Goal: Task Accomplishment & Management: Manage account settings

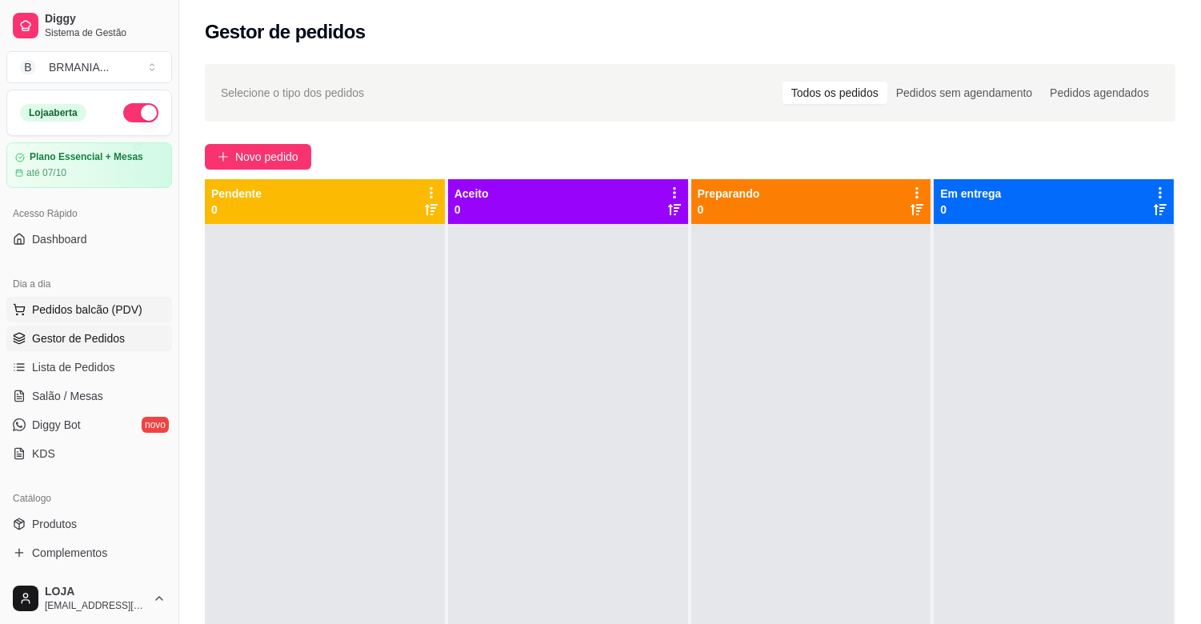
click at [75, 317] on span "Pedidos balcão (PDV)" at bounding box center [87, 310] width 110 height 16
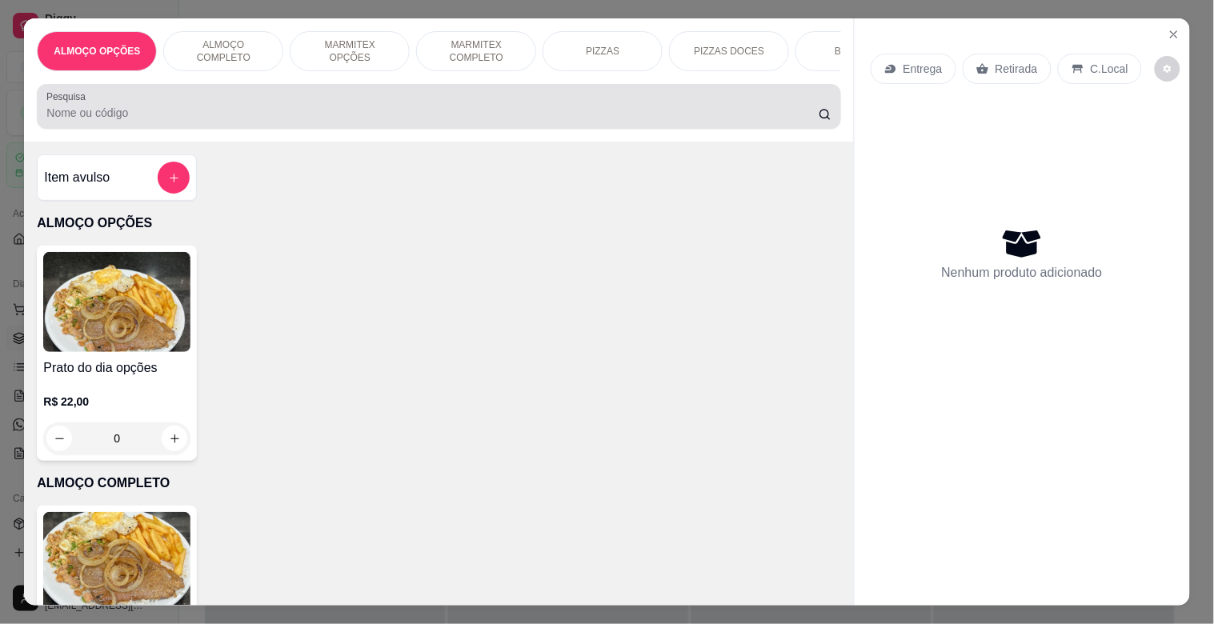
click at [257, 105] on div at bounding box center [438, 106] width 784 height 32
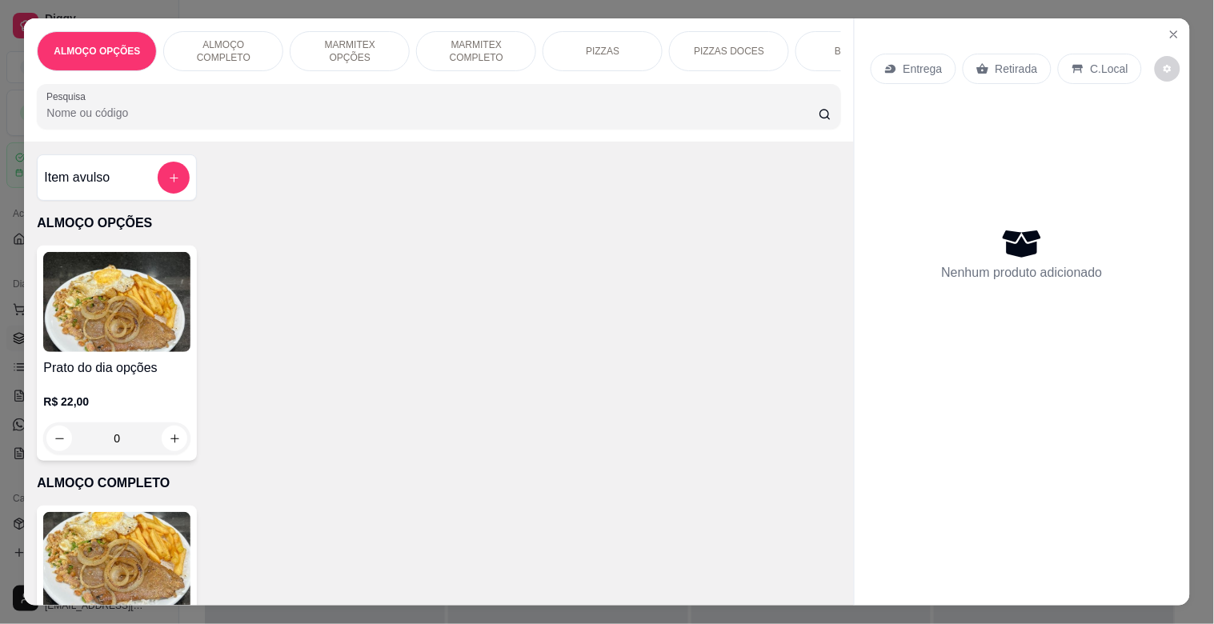
click at [257, 104] on div at bounding box center [438, 106] width 784 height 32
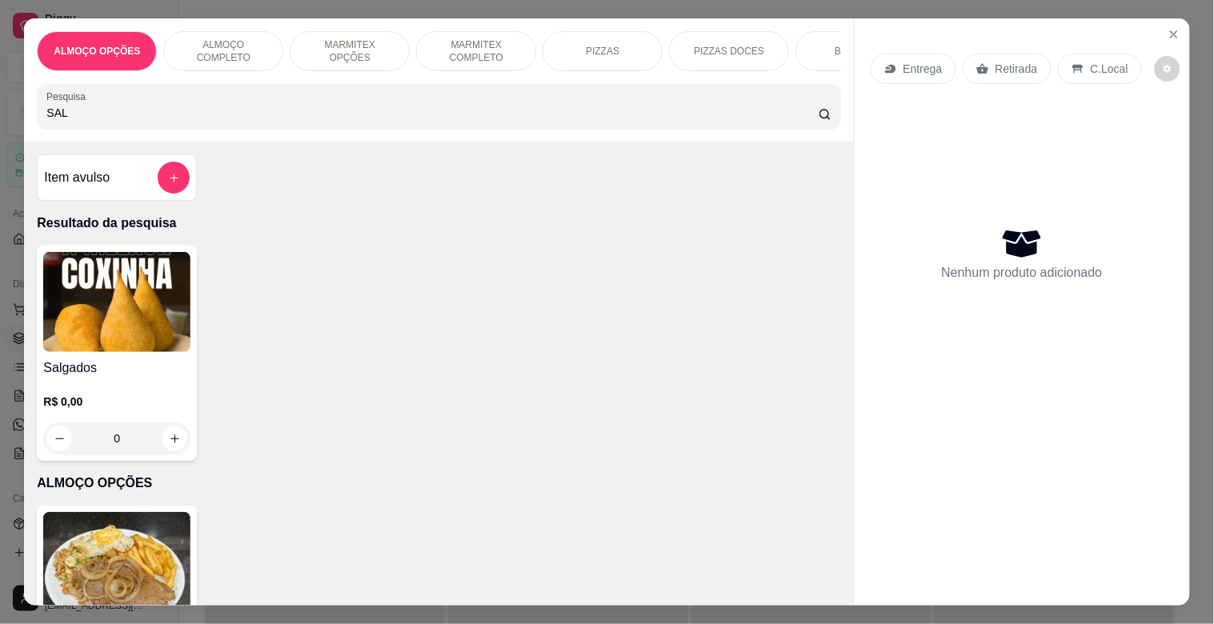
type input "SAL"
click at [146, 398] on div "R$ 0,00 0" at bounding box center [116, 416] width 147 height 77
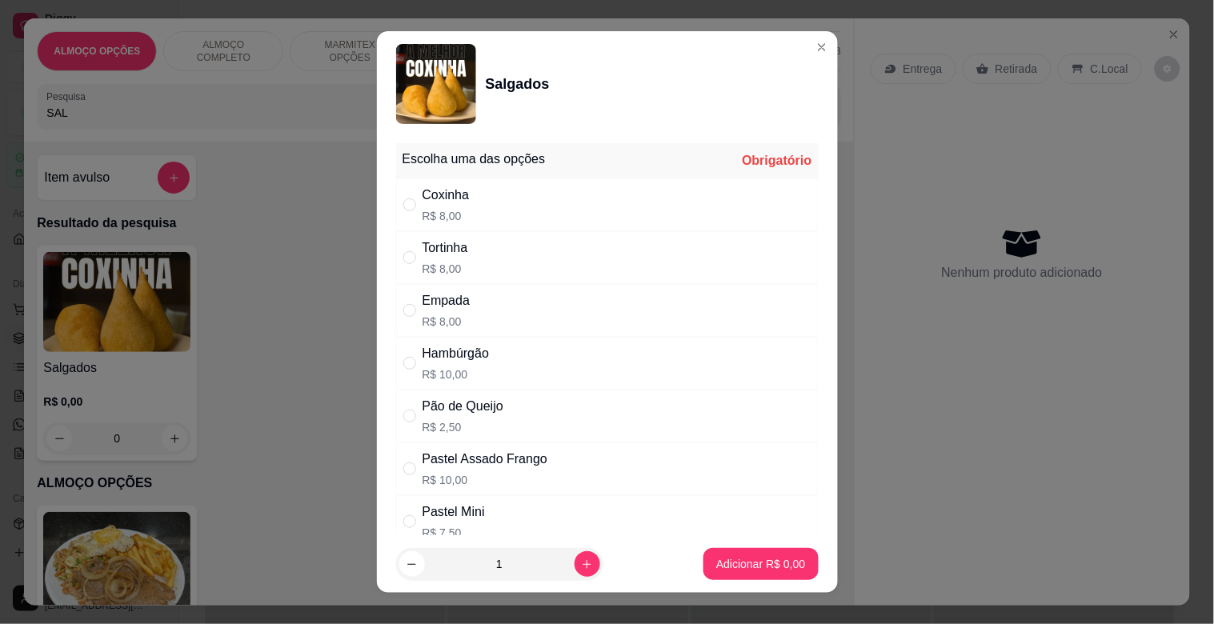
click at [521, 364] on div "Hambúrgão R$ 10,00" at bounding box center [607, 363] width 422 height 53
radio input "true"
click at [581, 563] on icon "increase-product-quantity" at bounding box center [587, 564] width 12 height 12
type input "2"
click at [749, 578] on button "Adicionar R$ 20,00" at bounding box center [757, 564] width 121 height 32
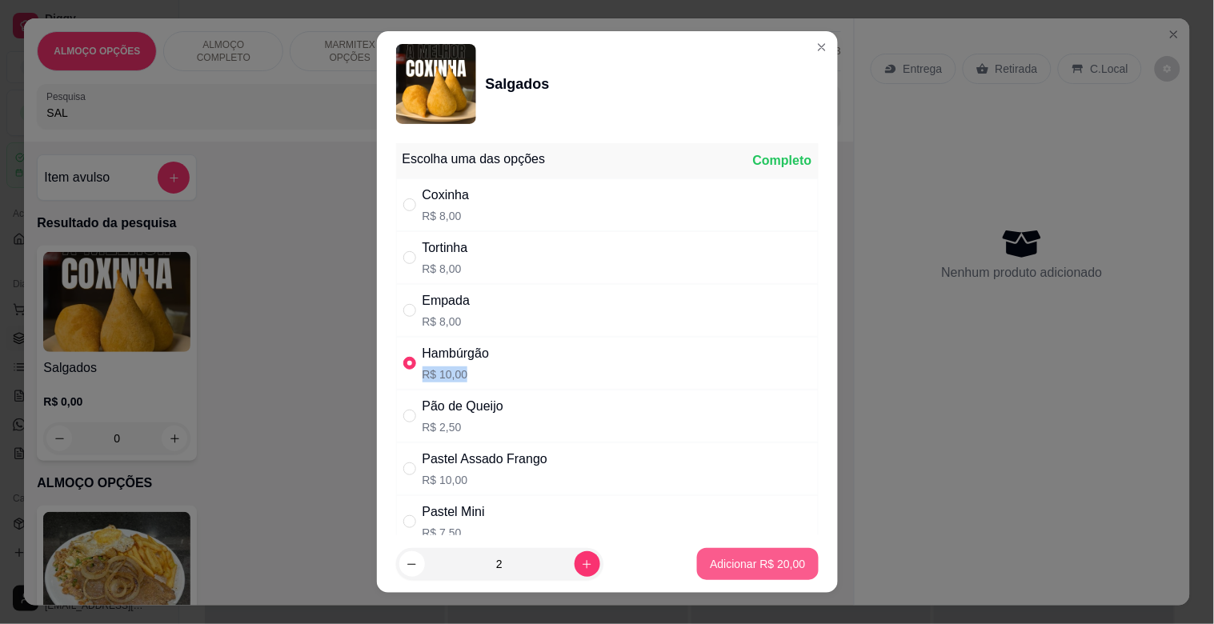
type input "2"
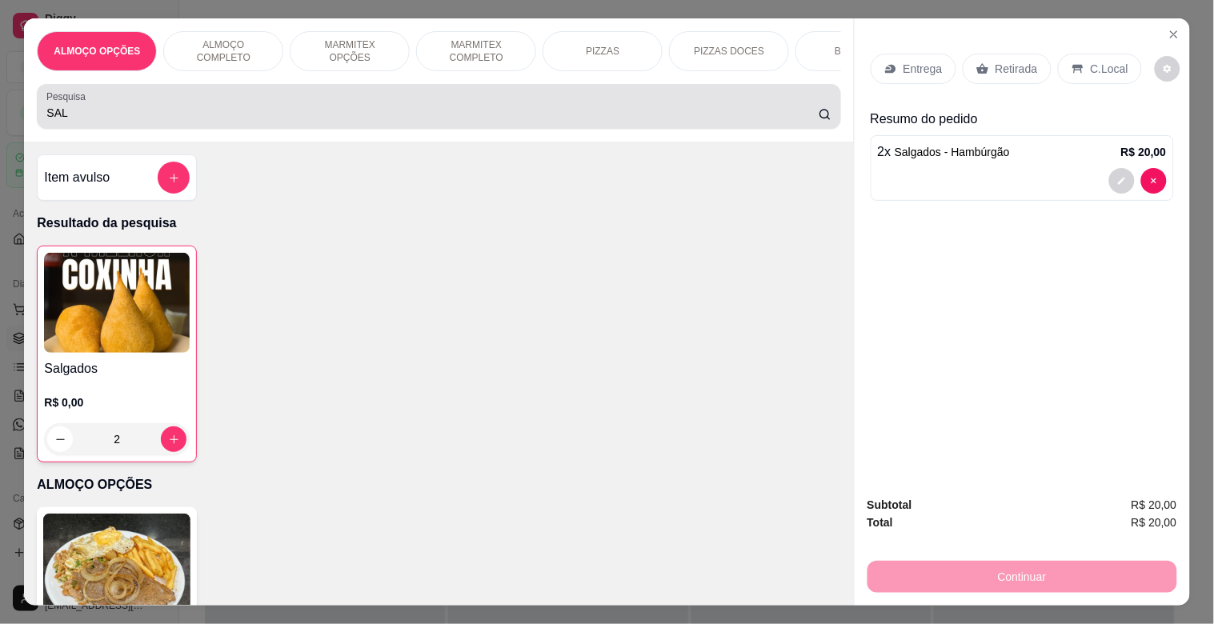
drag, startPoint x: 238, startPoint y: 91, endPoint x: 238, endPoint y: 106, distance: 15.2
click at [238, 106] on div "Pesquisa SAL" at bounding box center [438, 106] width 803 height 45
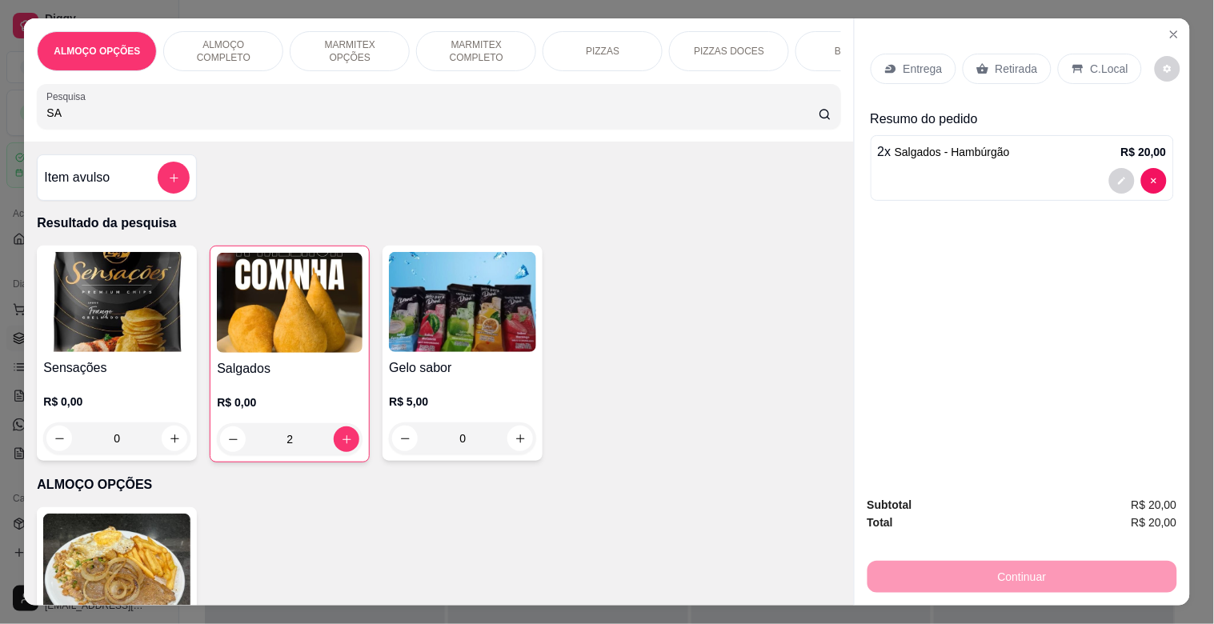
type input "S"
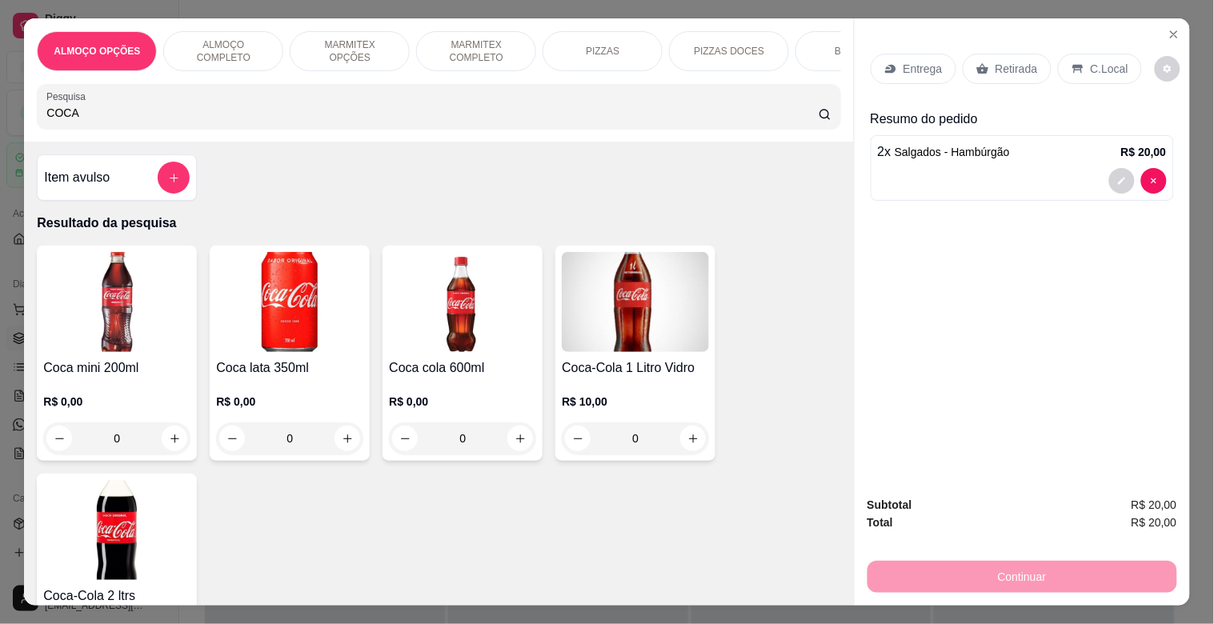
type input "COCA"
click at [289, 304] on img at bounding box center [289, 302] width 147 height 100
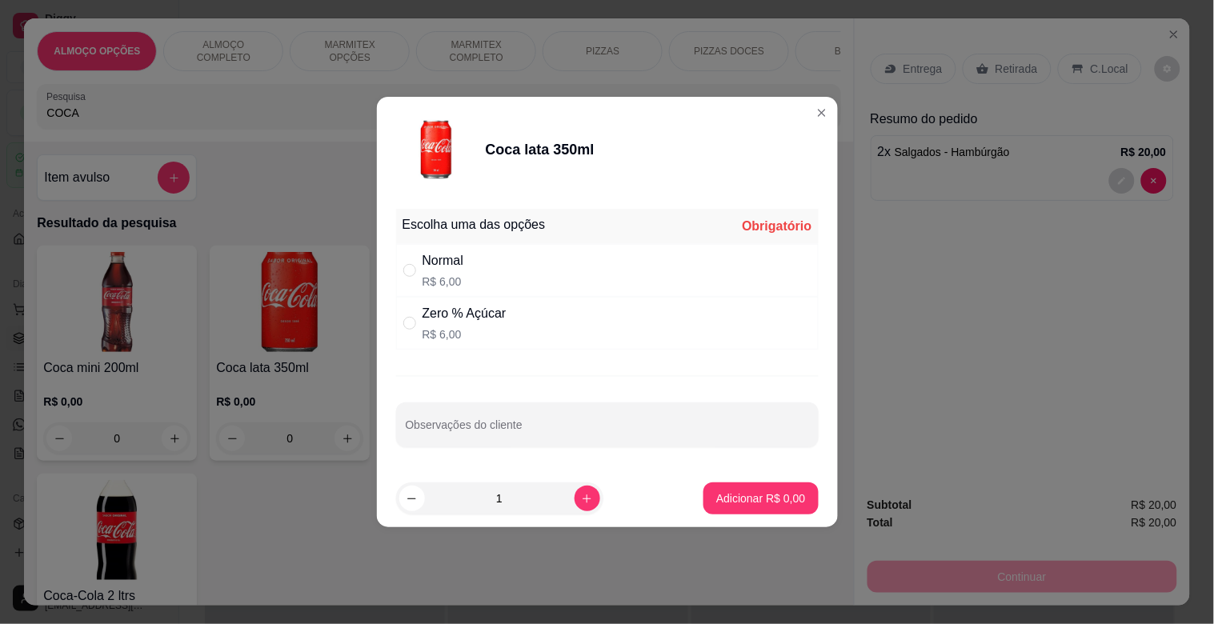
click at [506, 264] on div "Normal R$ 6,00" at bounding box center [607, 270] width 422 height 53
radio input "true"
click at [746, 499] on p "Adicionar R$ 6,00" at bounding box center [761, 497] width 86 height 15
type input "1"
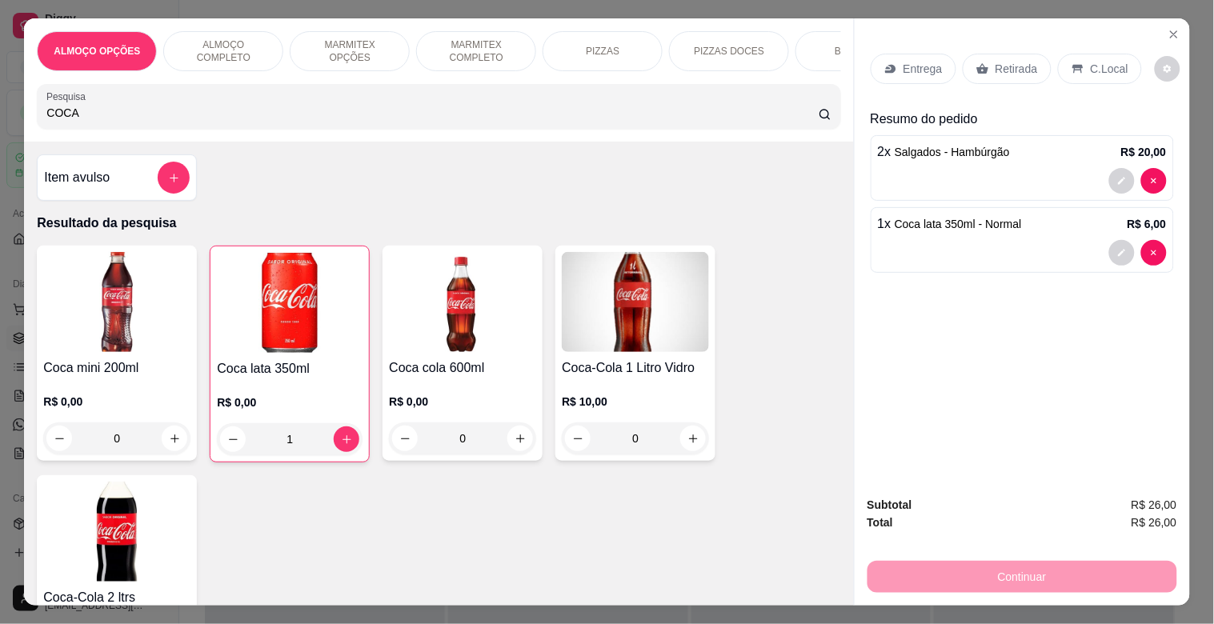
click at [1018, 62] on p "Retirada" at bounding box center [1016, 69] width 42 height 16
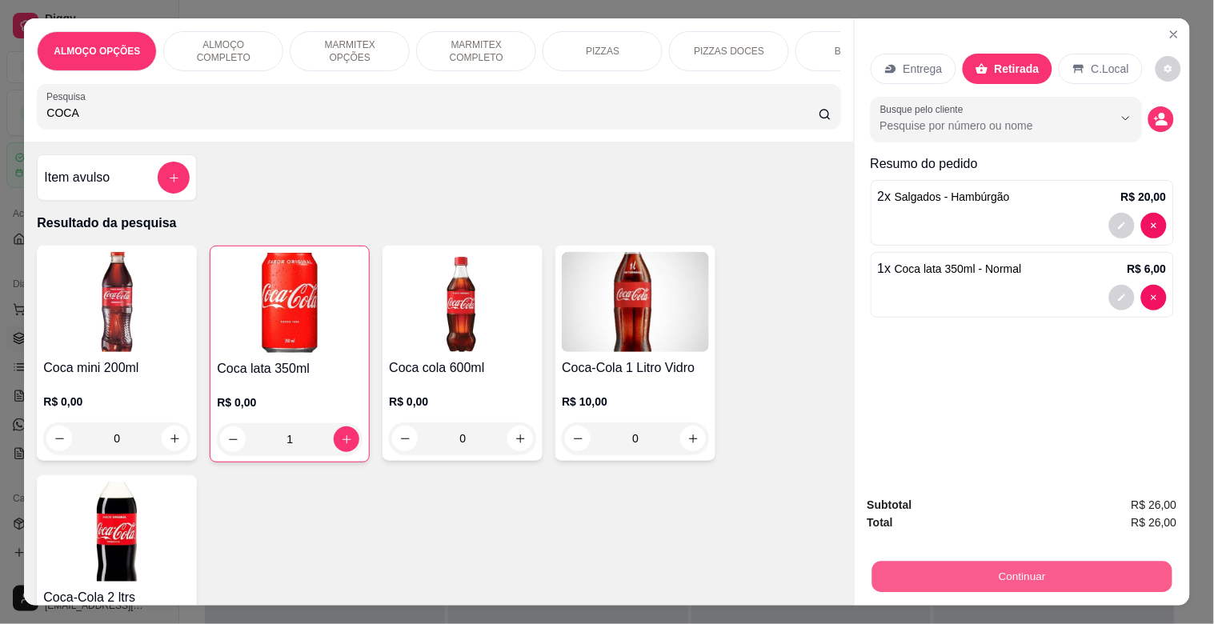
click at [1042, 568] on button "Continuar" at bounding box center [1021, 576] width 300 height 31
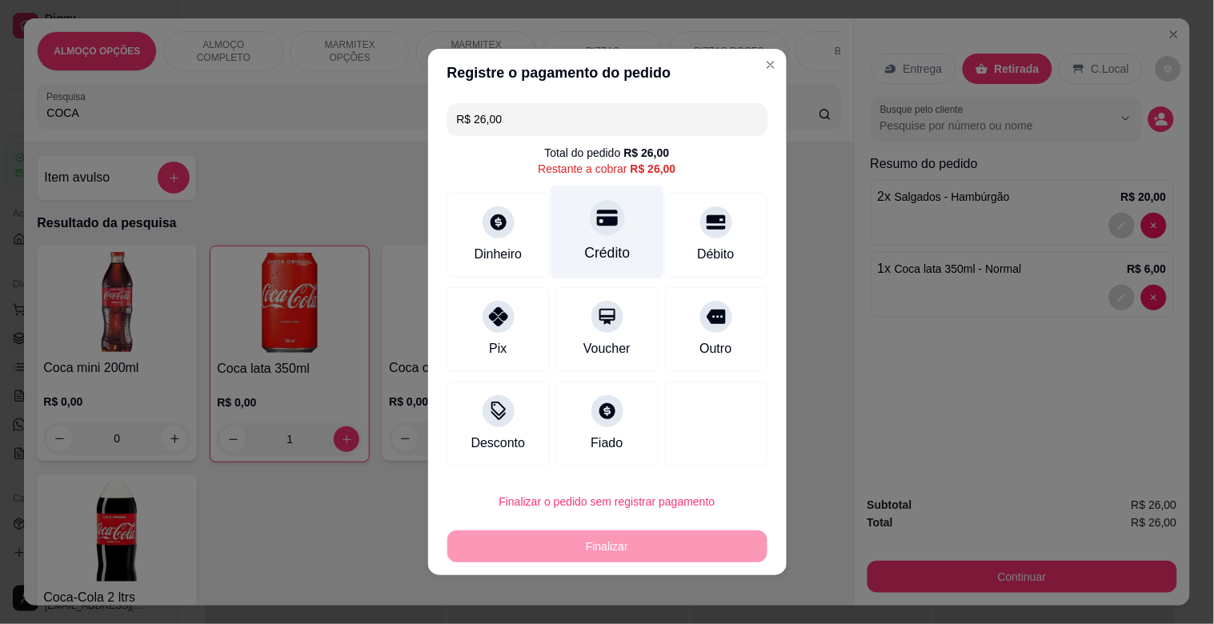
drag, startPoint x: 585, startPoint y: 237, endPoint x: 630, endPoint y: 269, distance: 55.1
click at [585, 238] on div "Crédito" at bounding box center [606, 233] width 113 height 94
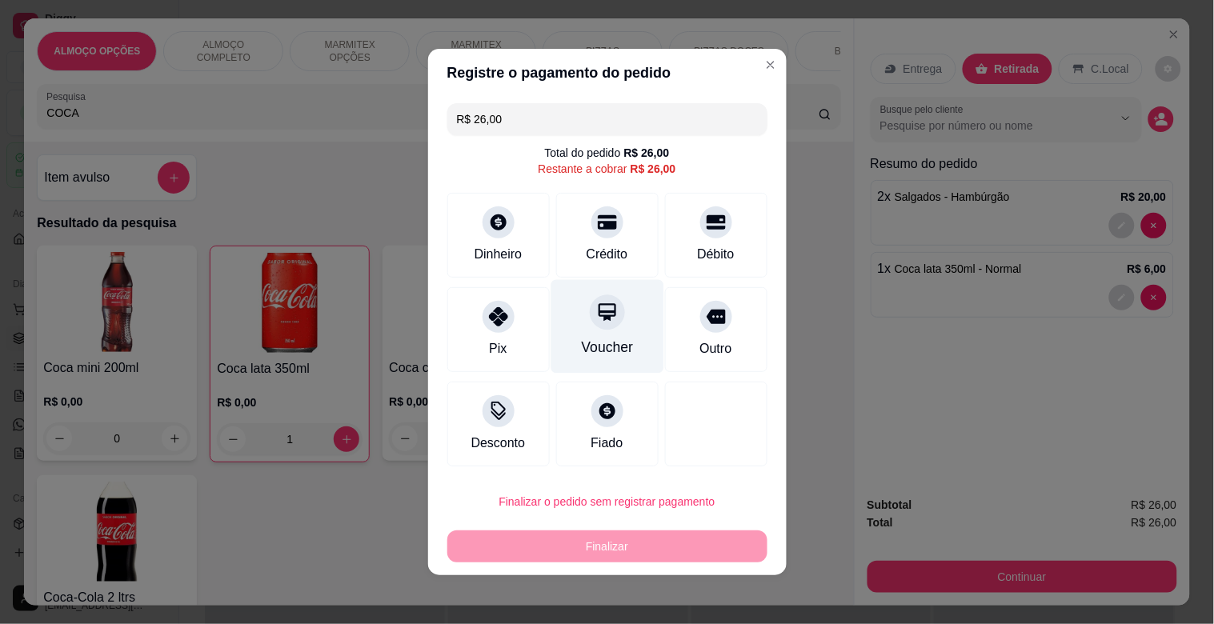
type input "R$ 0,00"
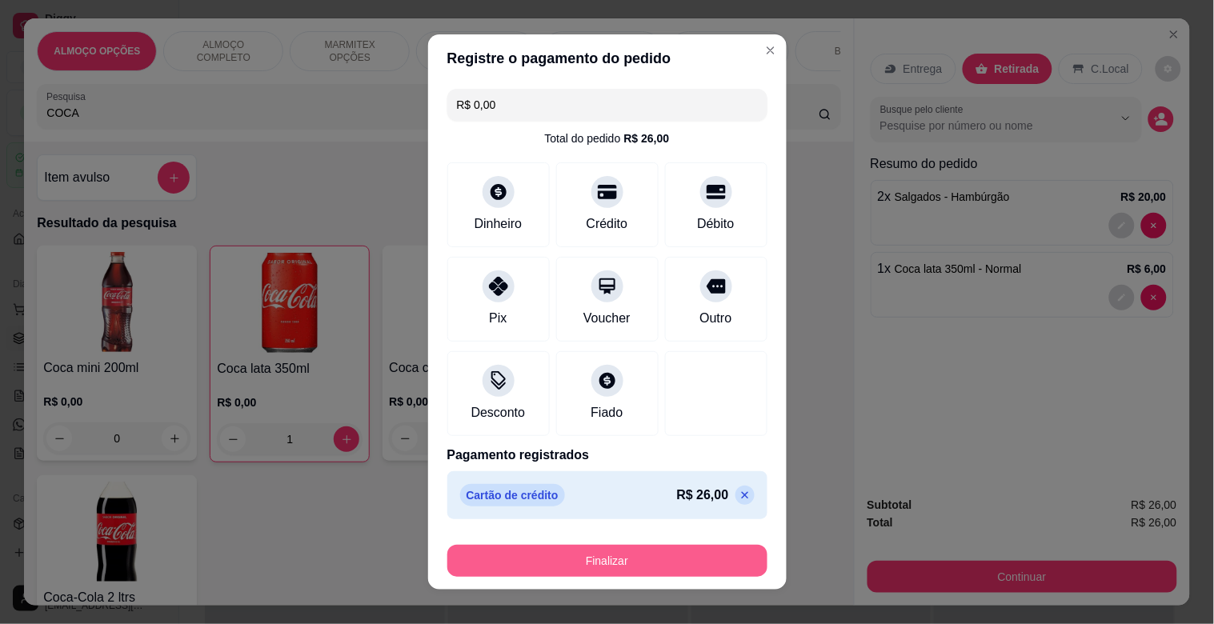
click at [611, 558] on button "Finalizar" at bounding box center [607, 561] width 320 height 32
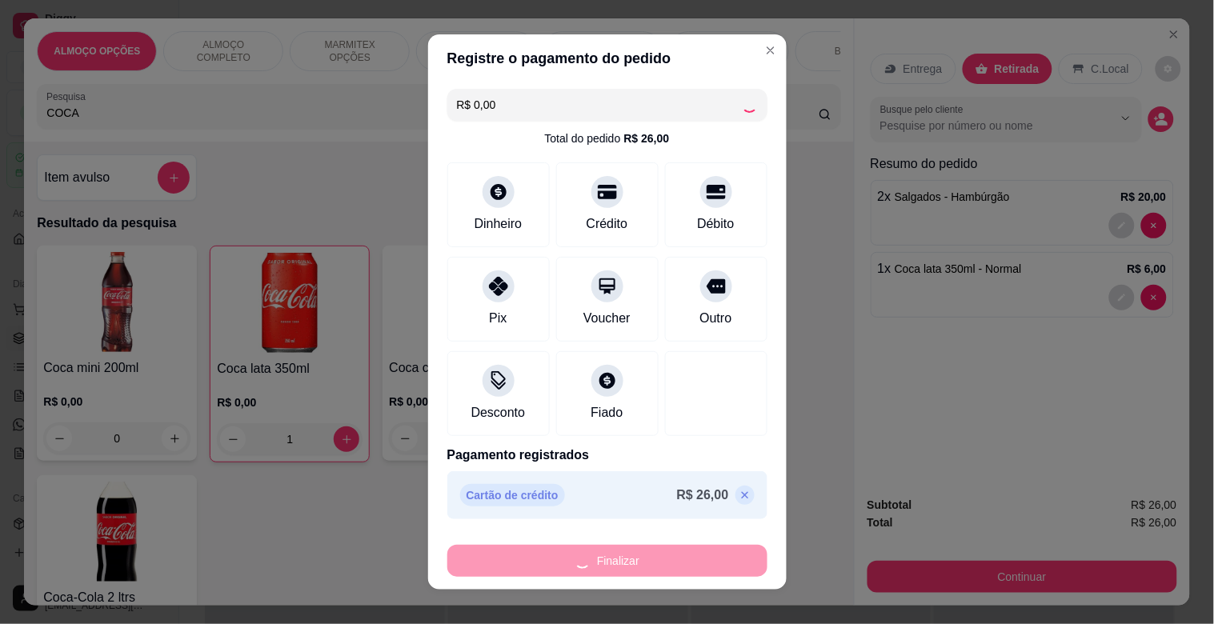
type input "0"
type input "-R$ 26,00"
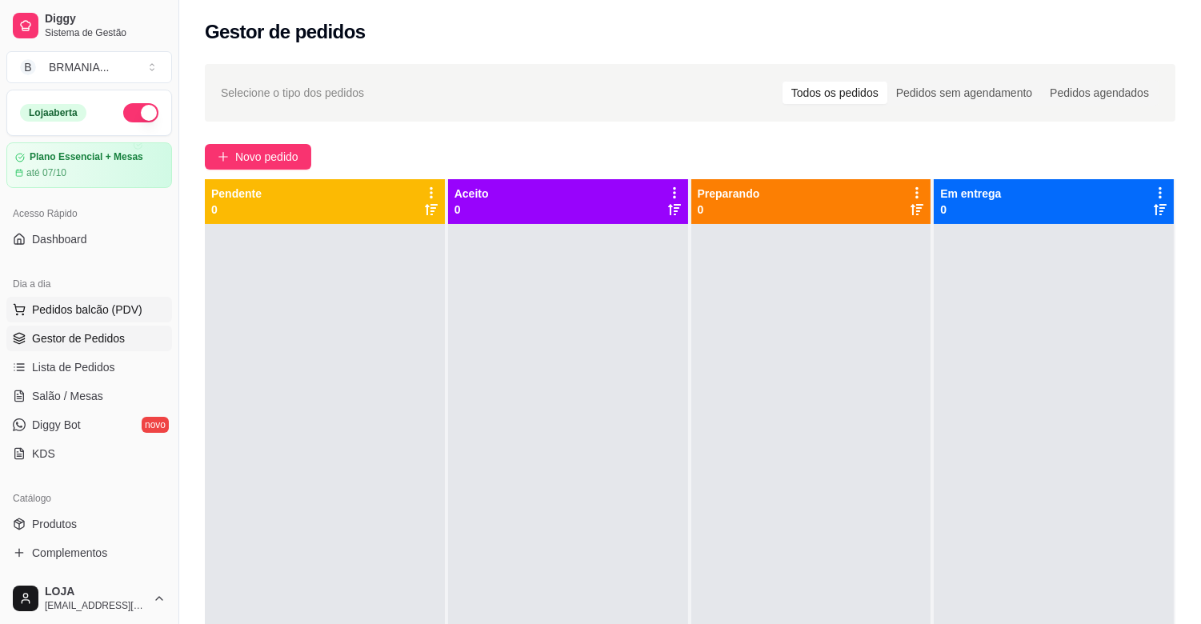
click at [106, 312] on span "Pedidos balcão (PDV)" at bounding box center [87, 310] width 110 height 16
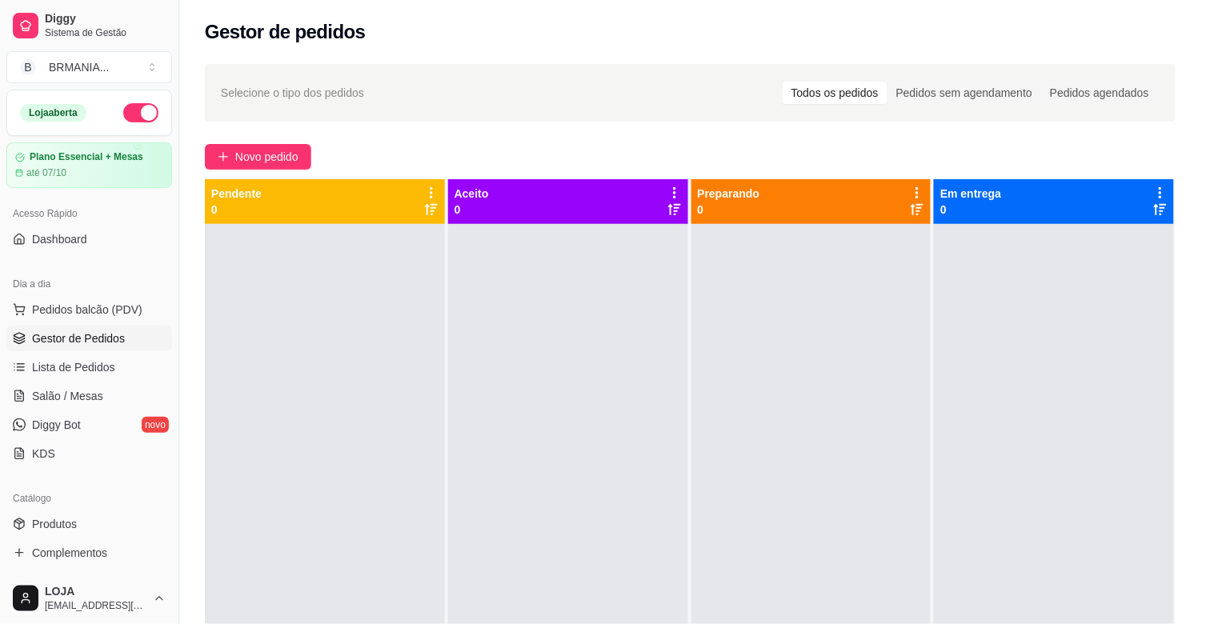
click at [330, 121] on input "Pesquisa" at bounding box center [432, 113] width 772 height 16
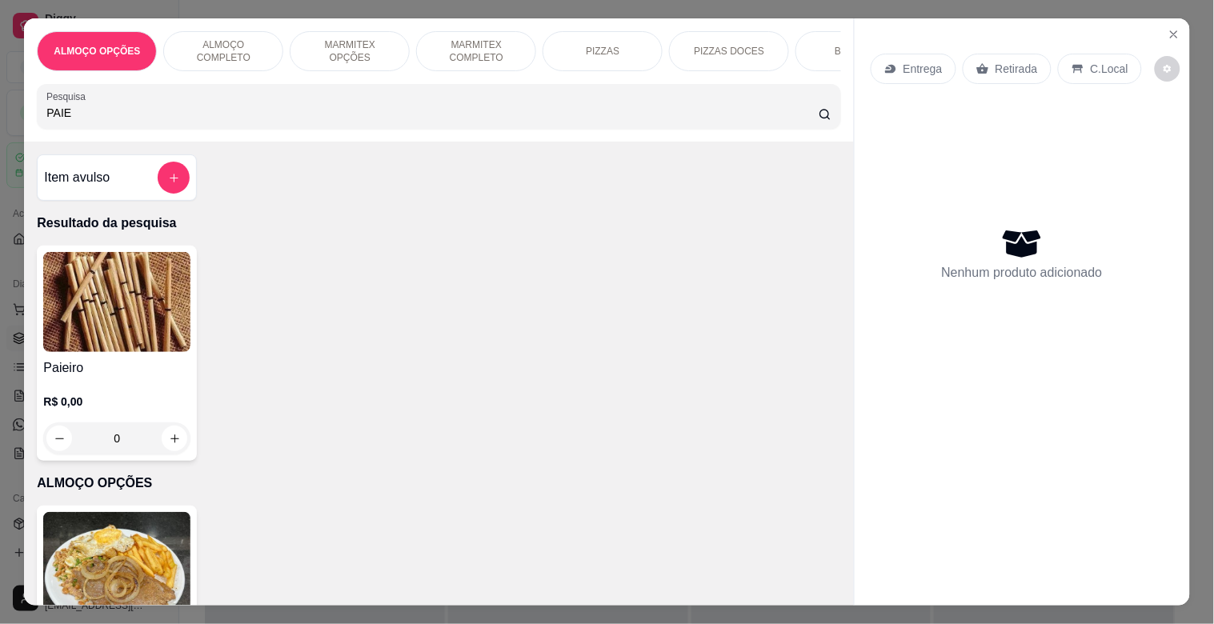
type input "PAIE"
click at [43, 350] on img at bounding box center [116, 302] width 147 height 100
click at [141, 342] on img at bounding box center [116, 302] width 147 height 100
click at [491, 387] on p "R$ 1,00" at bounding box center [467, 387] width 90 height 16
radio input "true"
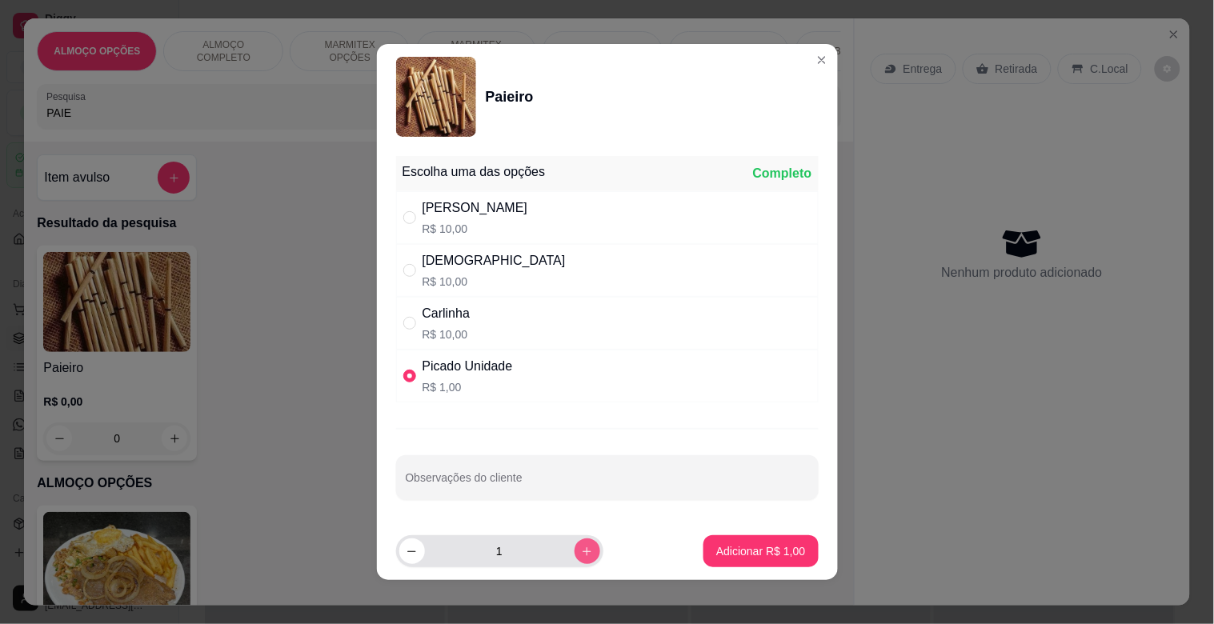
click at [574, 558] on button "increase-product-quantity" at bounding box center [587, 551] width 26 height 26
type input "2"
click at [741, 548] on p "Adicionar R$ 2,00" at bounding box center [760, 551] width 89 height 16
type input "2"
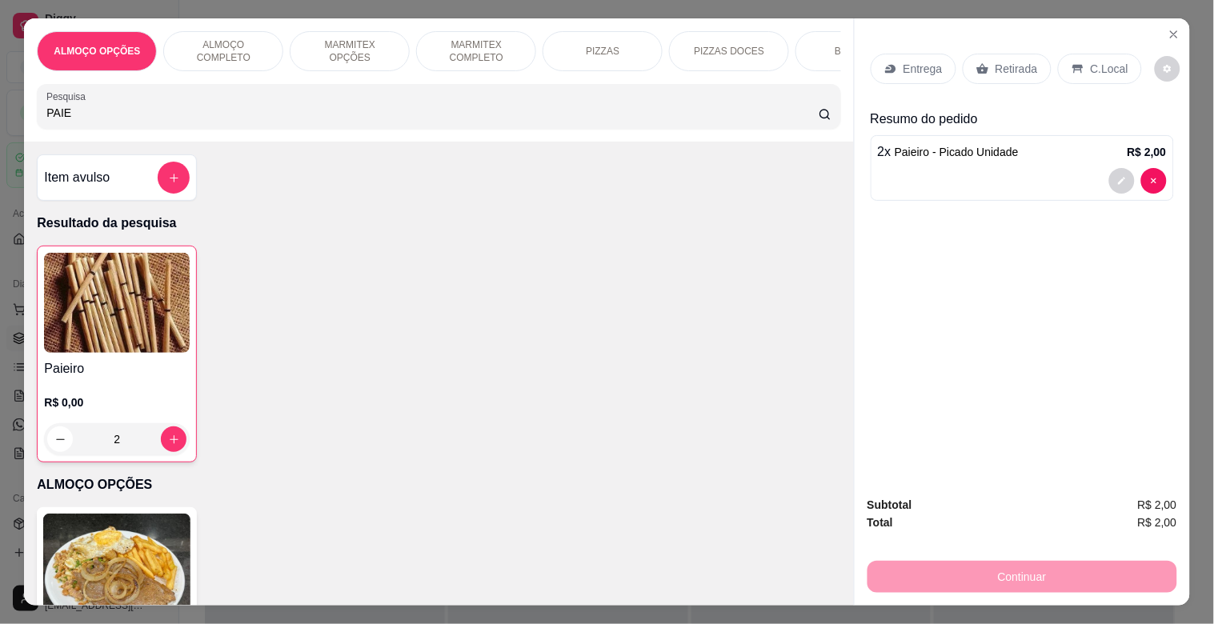
drag, startPoint x: 1010, startPoint y: 50, endPoint x: 1018, endPoint y: 62, distance: 13.8
click at [1014, 57] on div "Retirada" at bounding box center [1006, 69] width 89 height 30
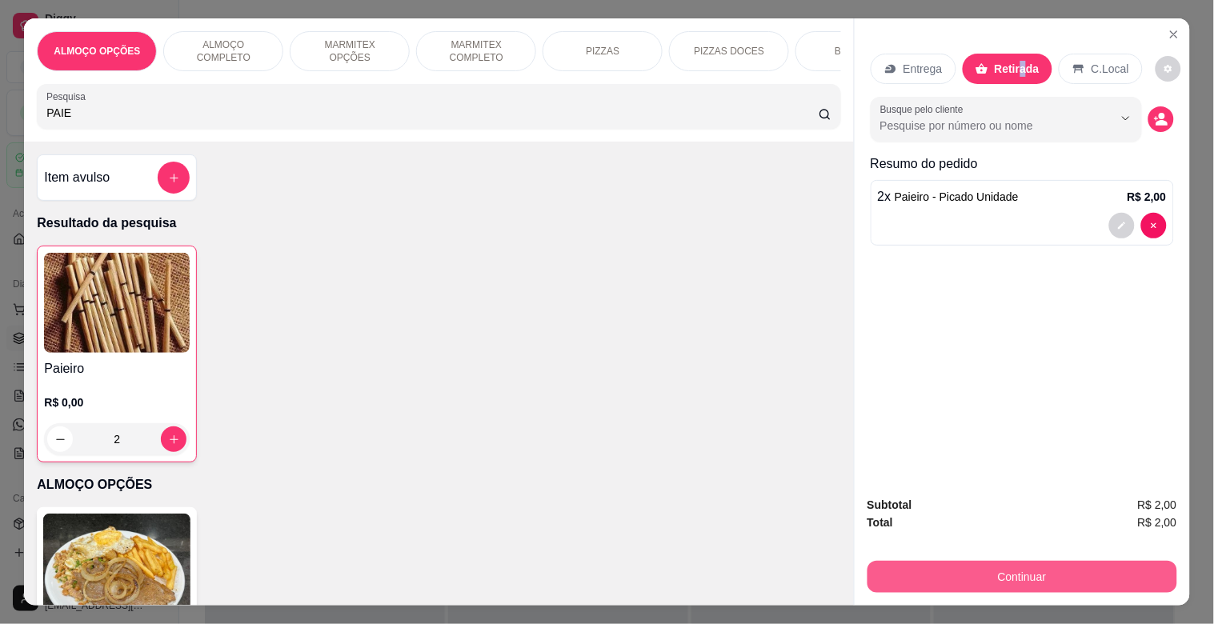
click at [1029, 570] on button "Continuar" at bounding box center [1022, 577] width 310 height 32
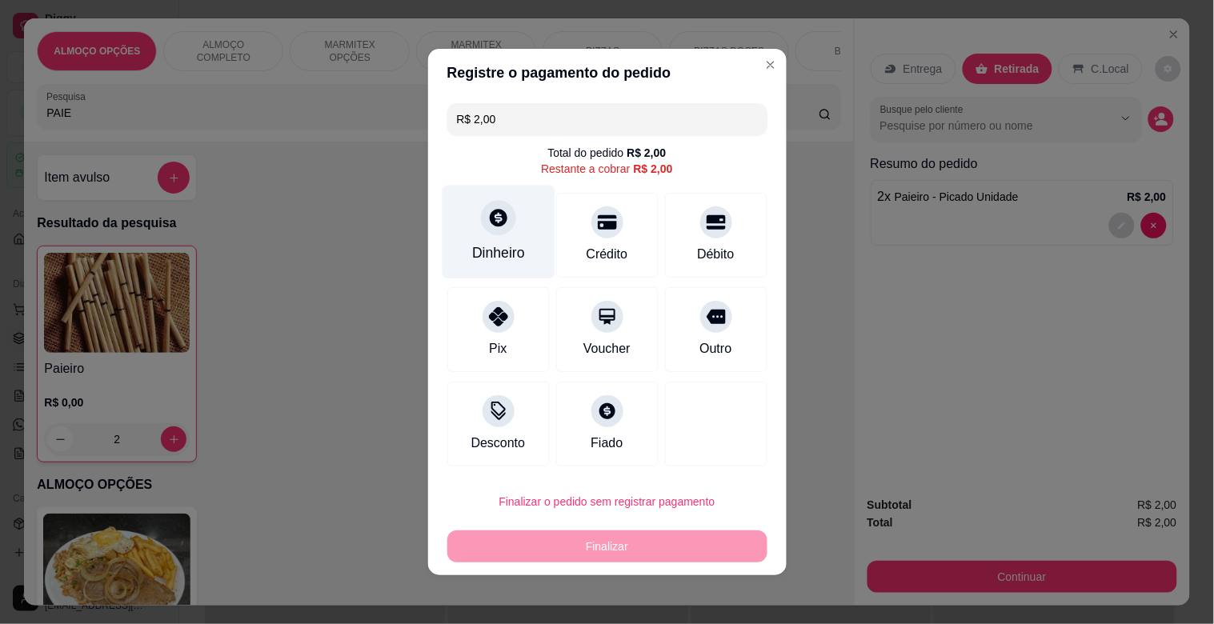
click at [504, 242] on div "Dinheiro" at bounding box center [498, 233] width 113 height 94
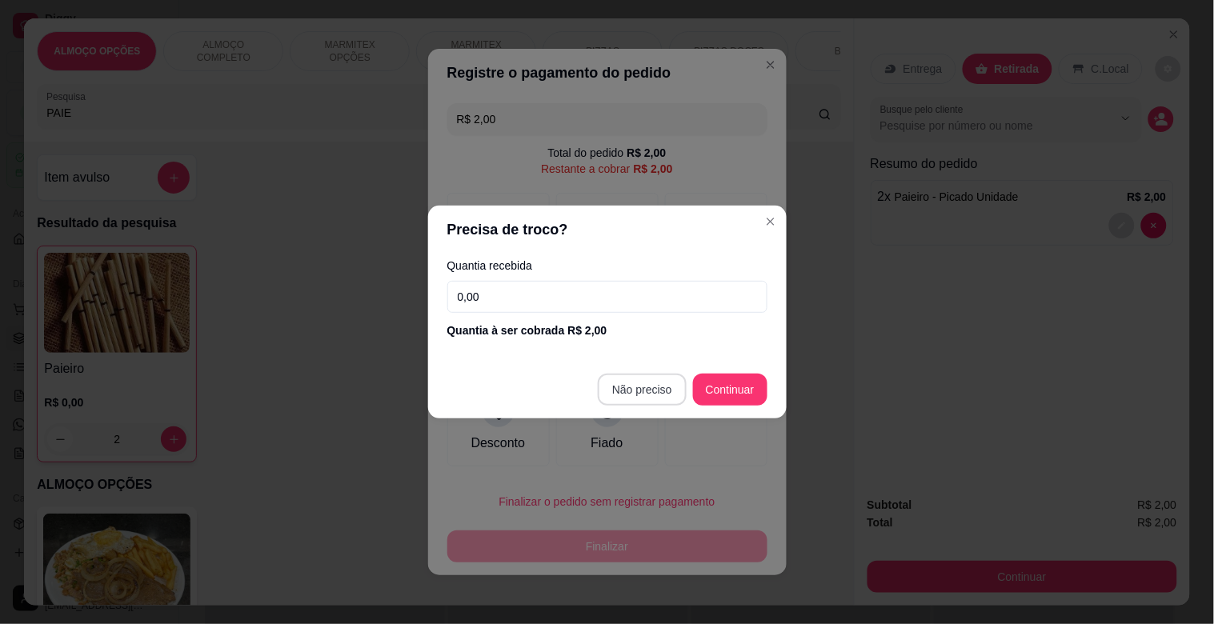
type input "R$ 0,00"
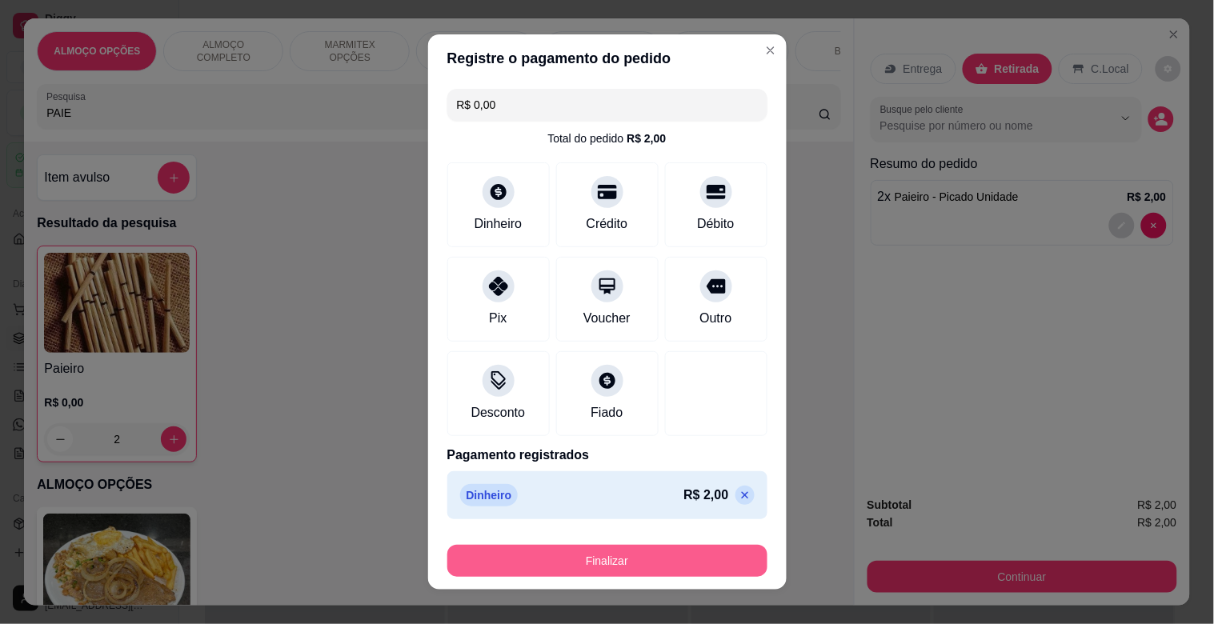
click at [630, 568] on button "Finalizar" at bounding box center [607, 561] width 320 height 32
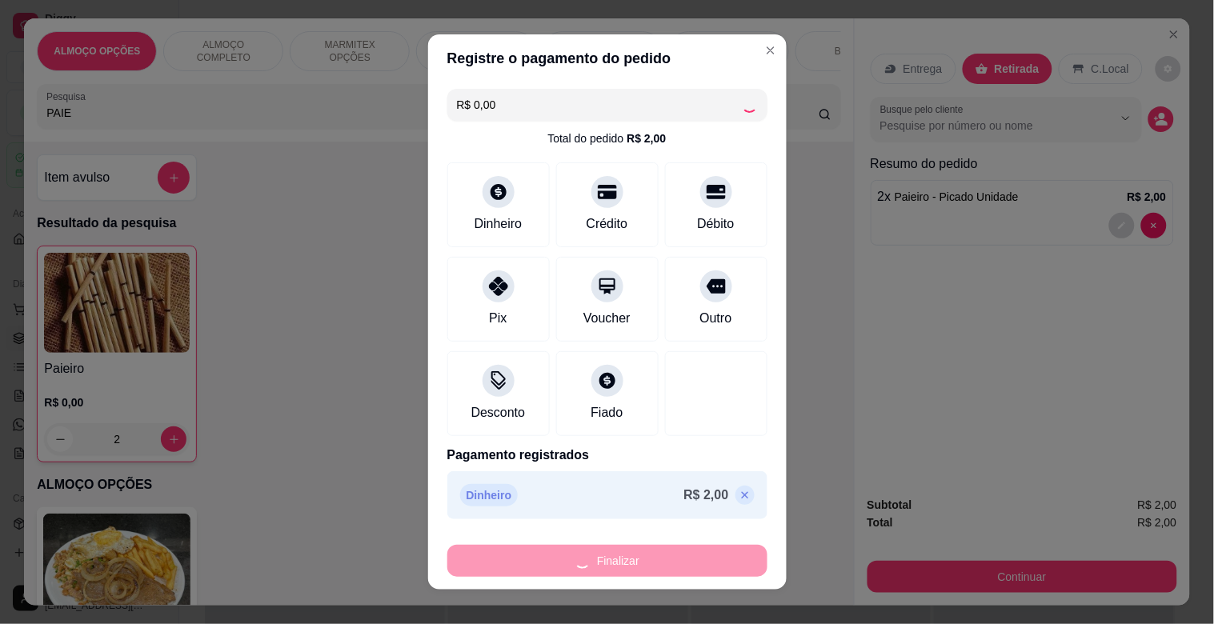
type input "0"
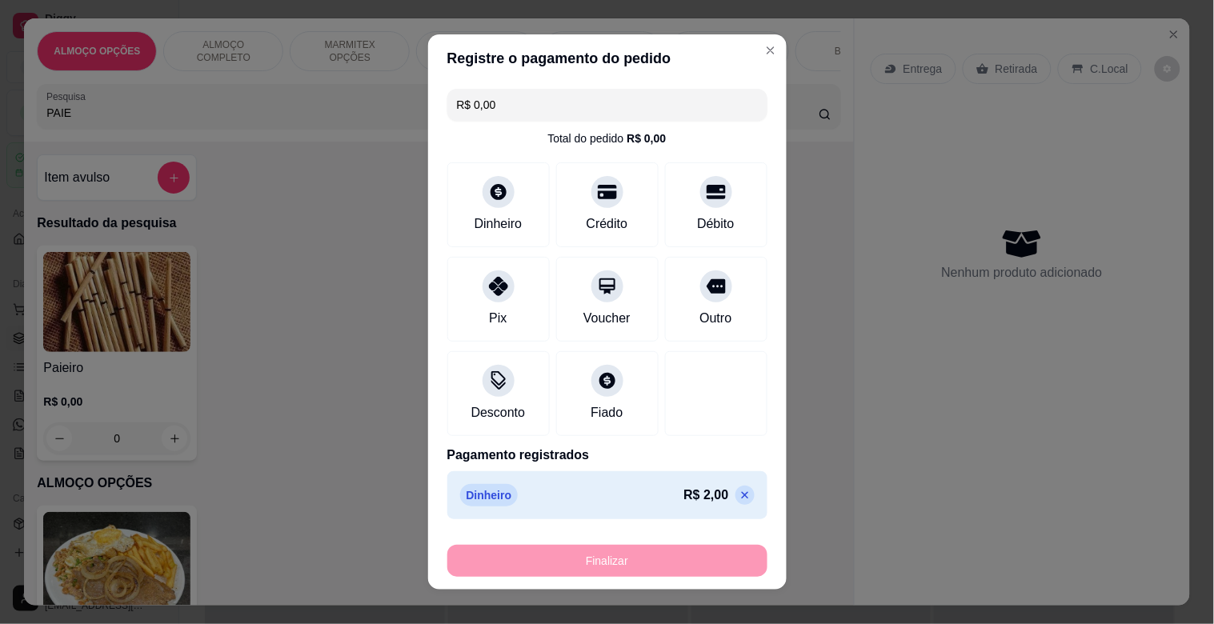
type input "-R$ 2,00"
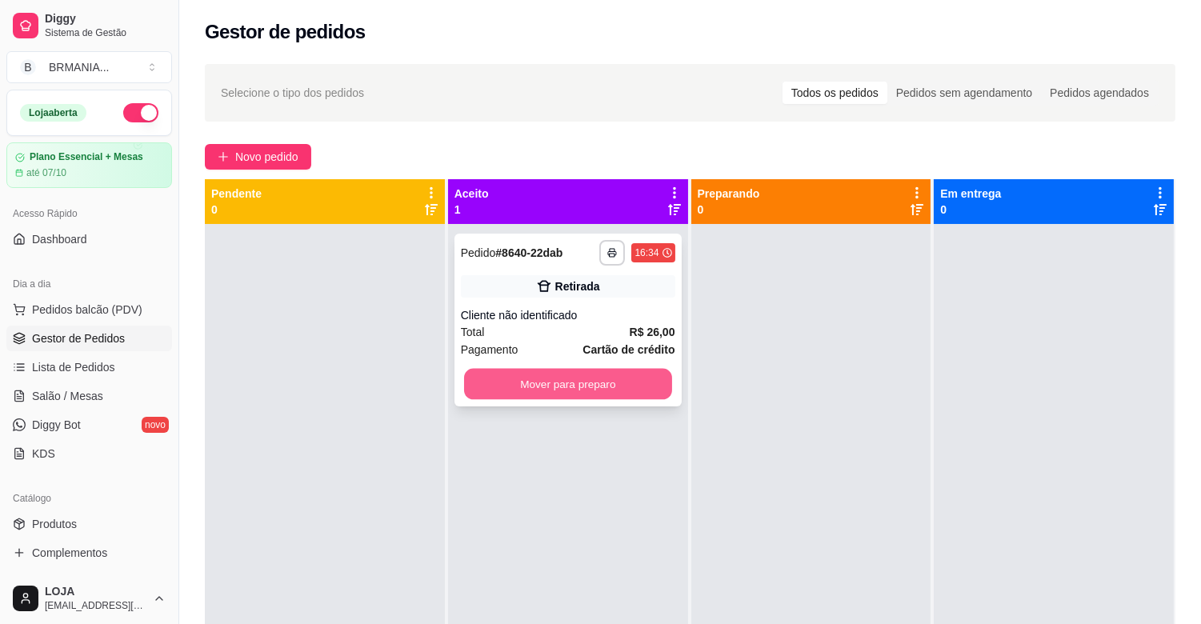
click at [561, 386] on button "Mover para preparo" at bounding box center [568, 384] width 208 height 31
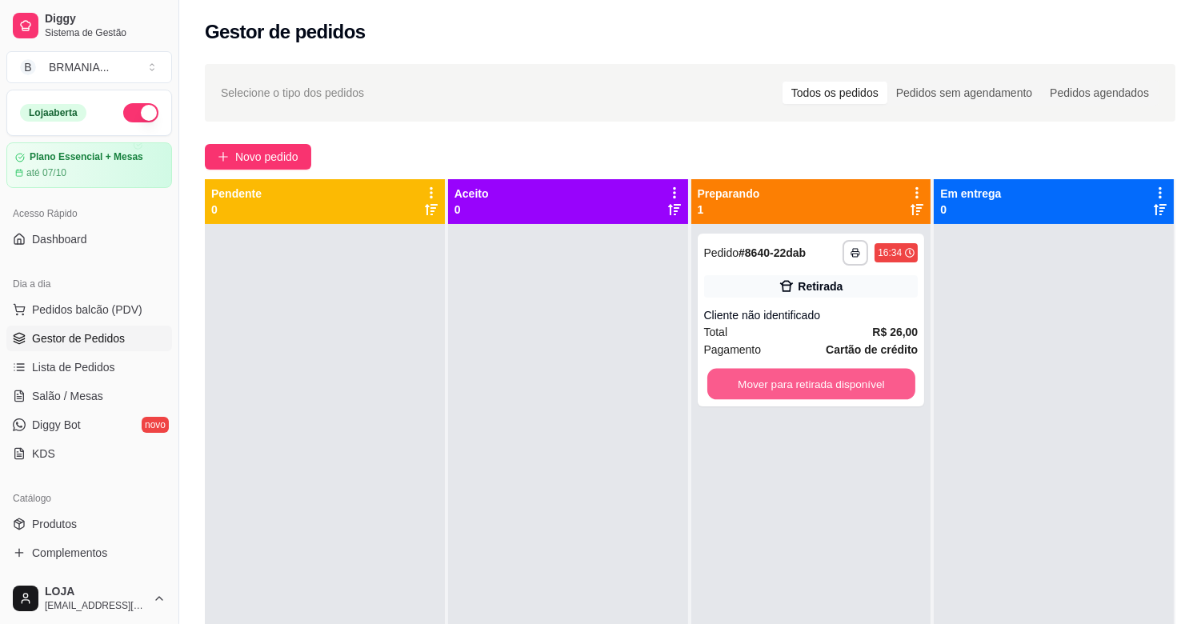
click at [771, 394] on button "Mover para retirada disponível" at bounding box center [811, 384] width 208 height 31
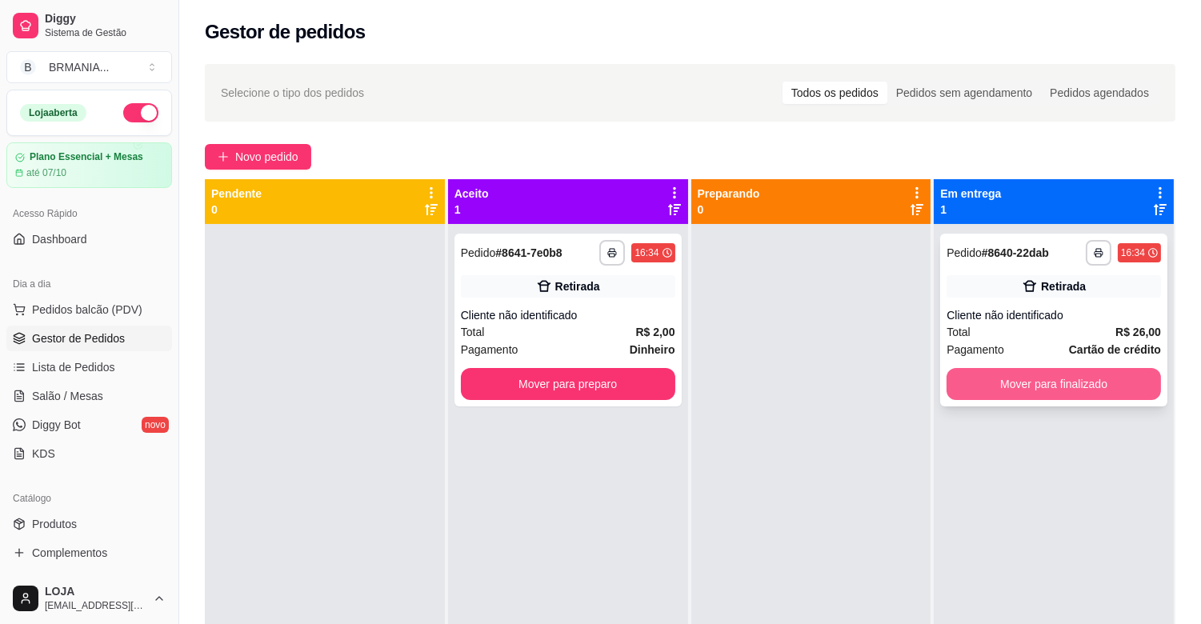
click at [1001, 369] on button "Mover para finalizado" at bounding box center [1053, 384] width 214 height 32
click at [1001, 369] on div "Mover para finalizado" at bounding box center [1053, 384] width 214 height 32
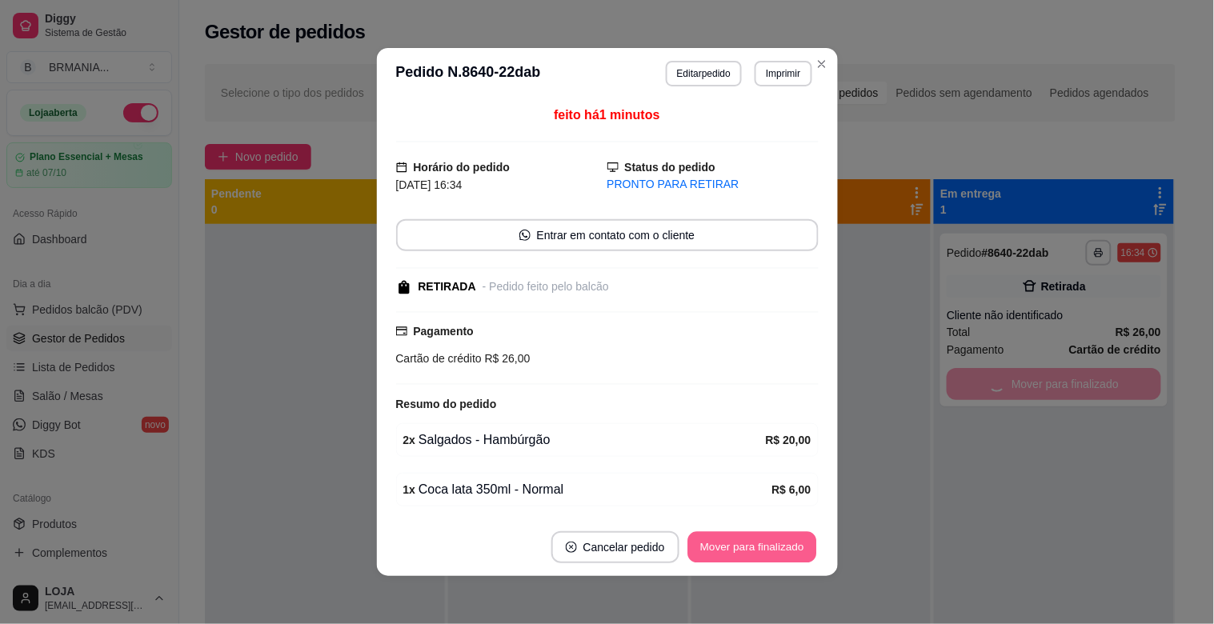
click at [752, 538] on button "Mover para finalizado" at bounding box center [751, 547] width 129 height 31
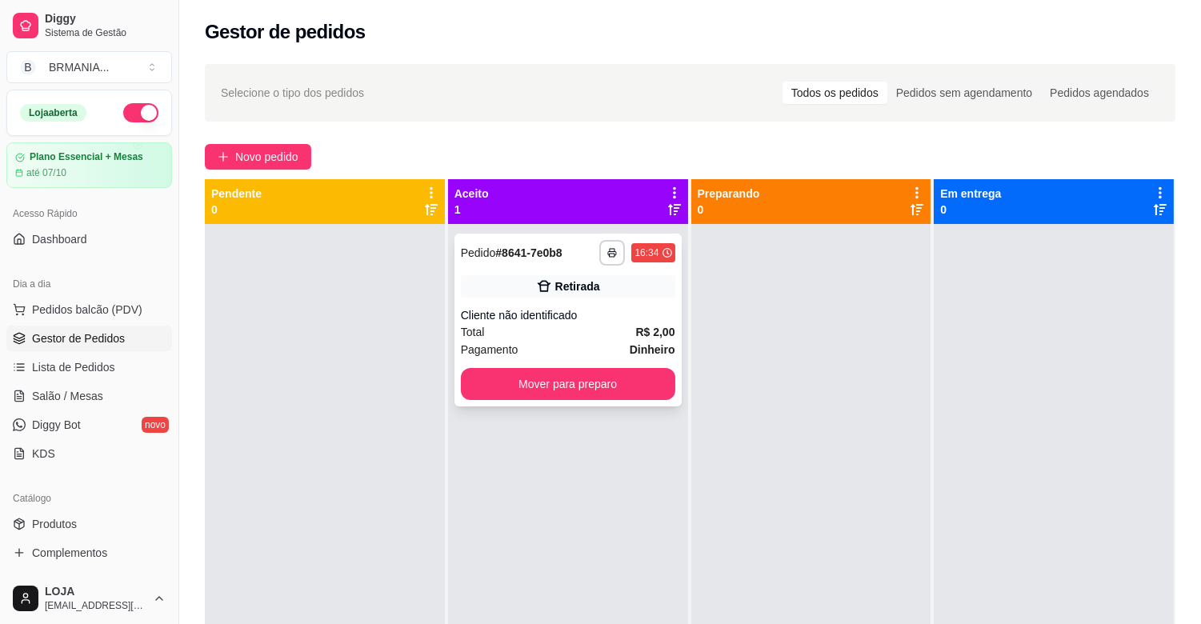
click at [620, 400] on div "**********" at bounding box center [567, 320] width 227 height 173
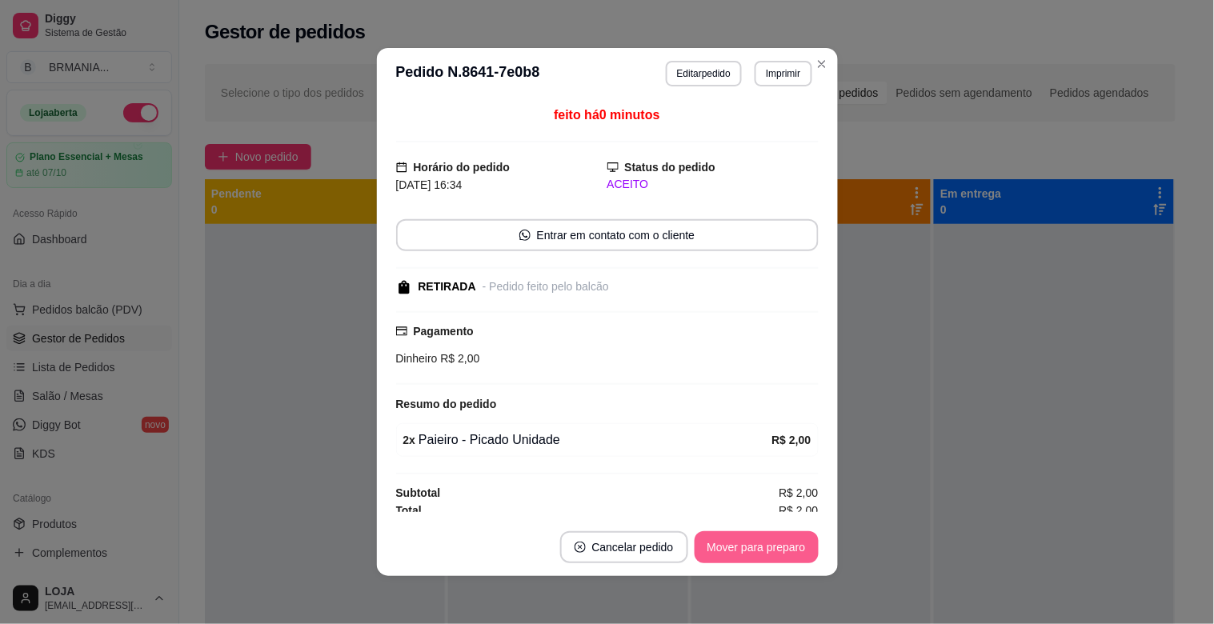
click at [770, 536] on button "Mover para preparo" at bounding box center [756, 547] width 124 height 32
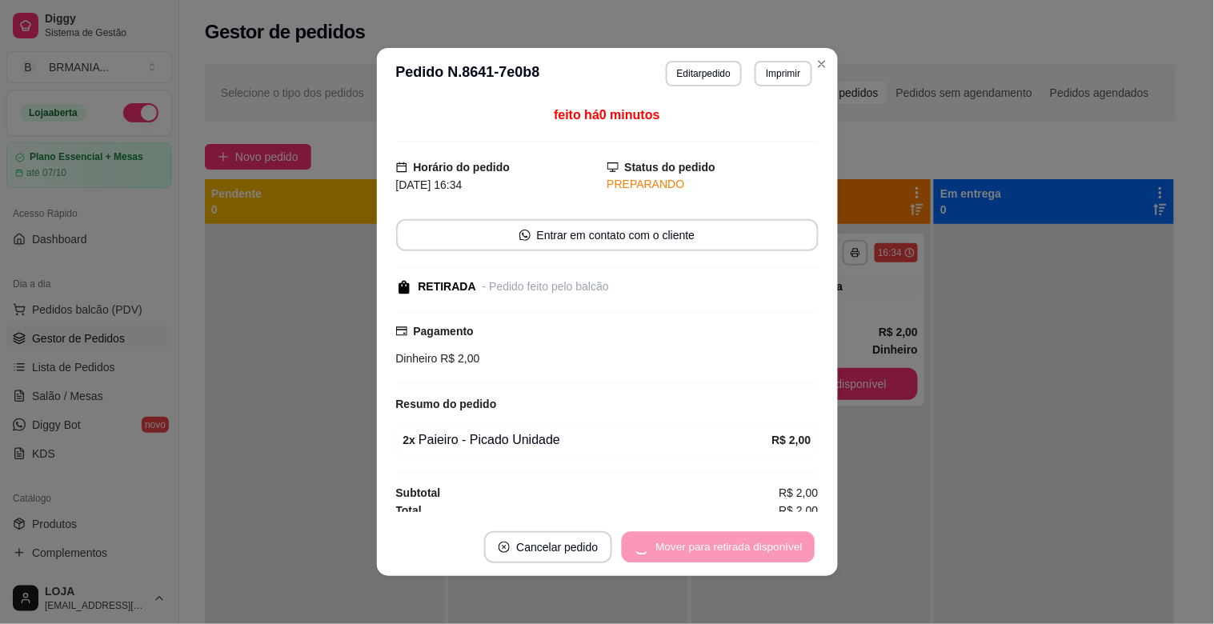
click at [772, 538] on div "Mover para retirada disponível" at bounding box center [717, 547] width 199 height 32
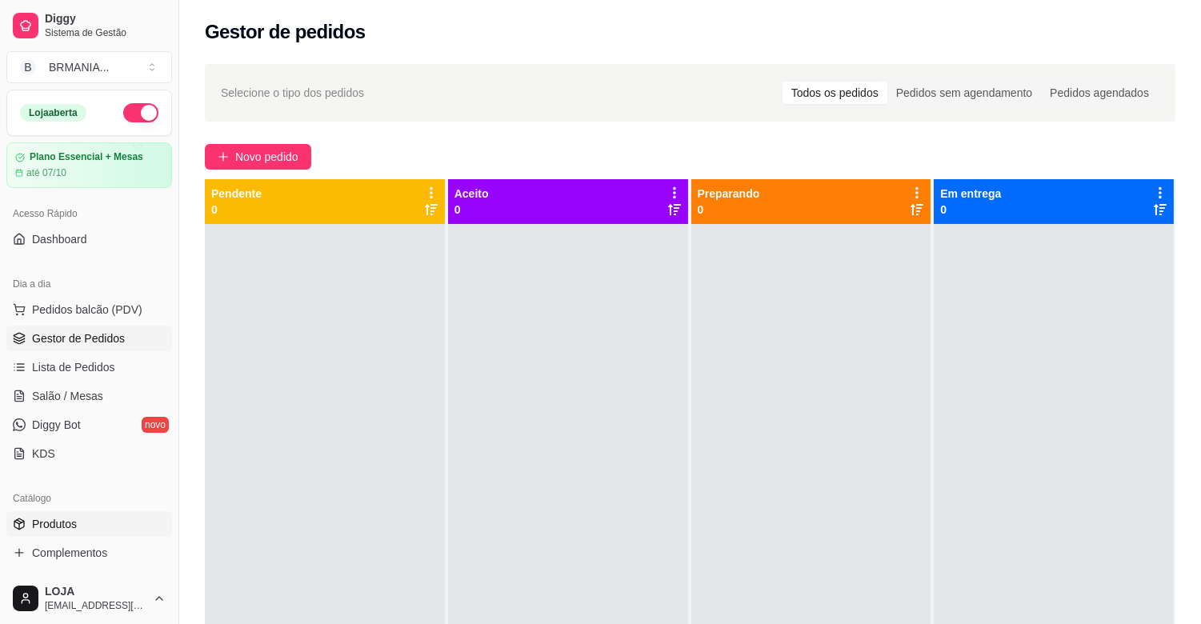
click at [59, 526] on span "Produtos" at bounding box center [54, 524] width 45 height 16
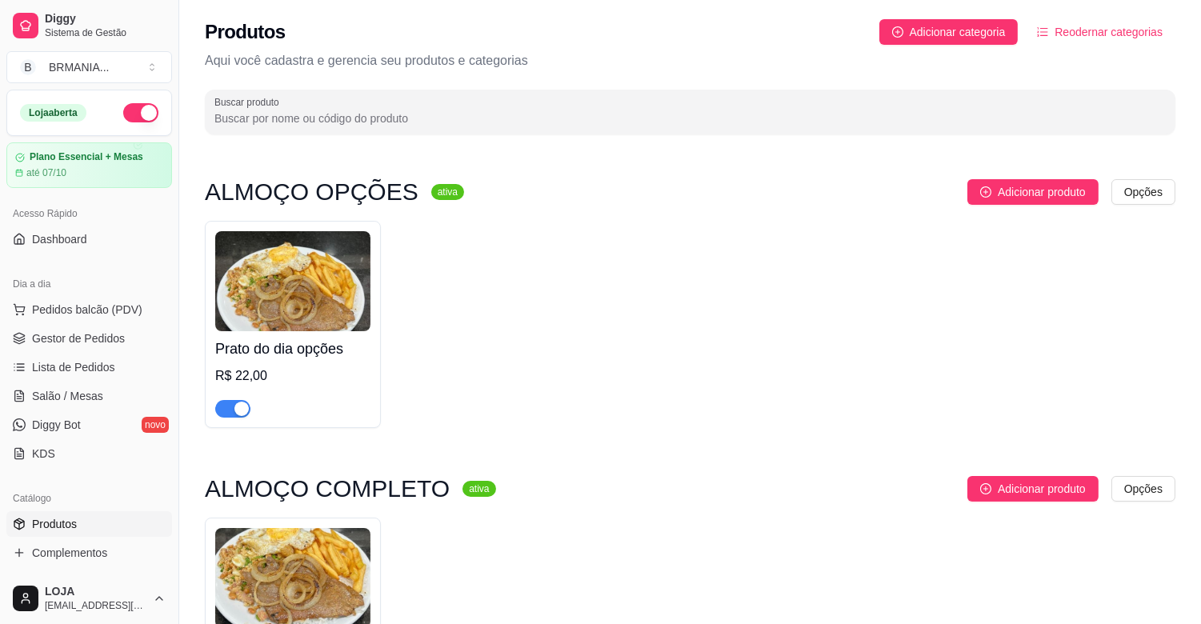
click at [216, 410] on span "button" at bounding box center [232, 409] width 35 height 18
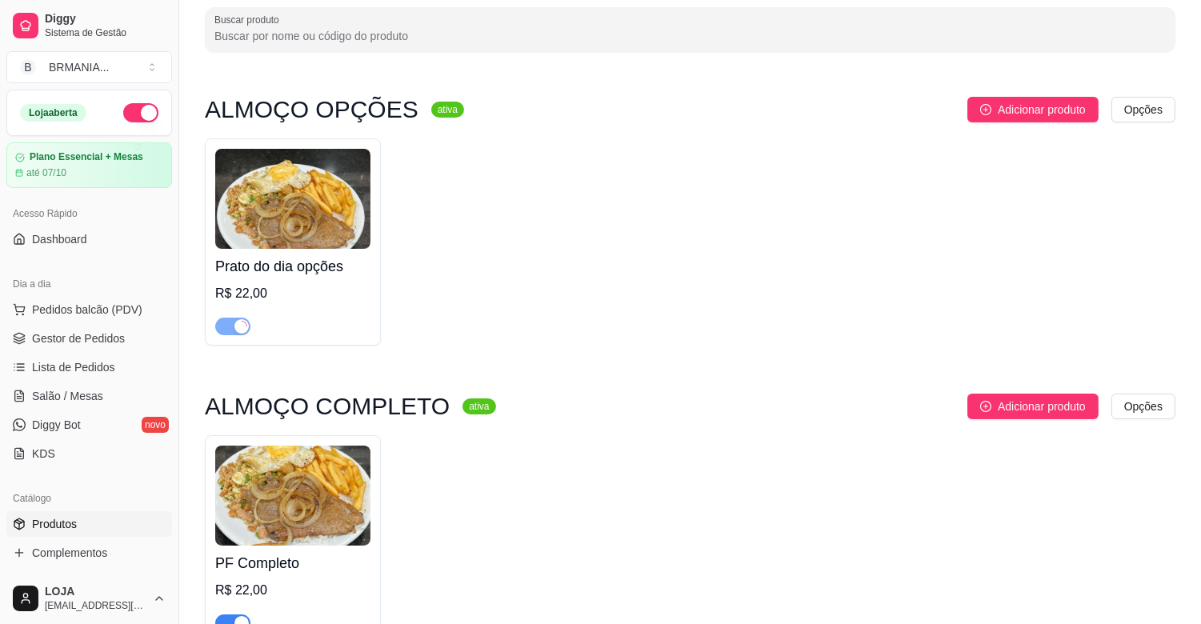
scroll to position [106, 0]
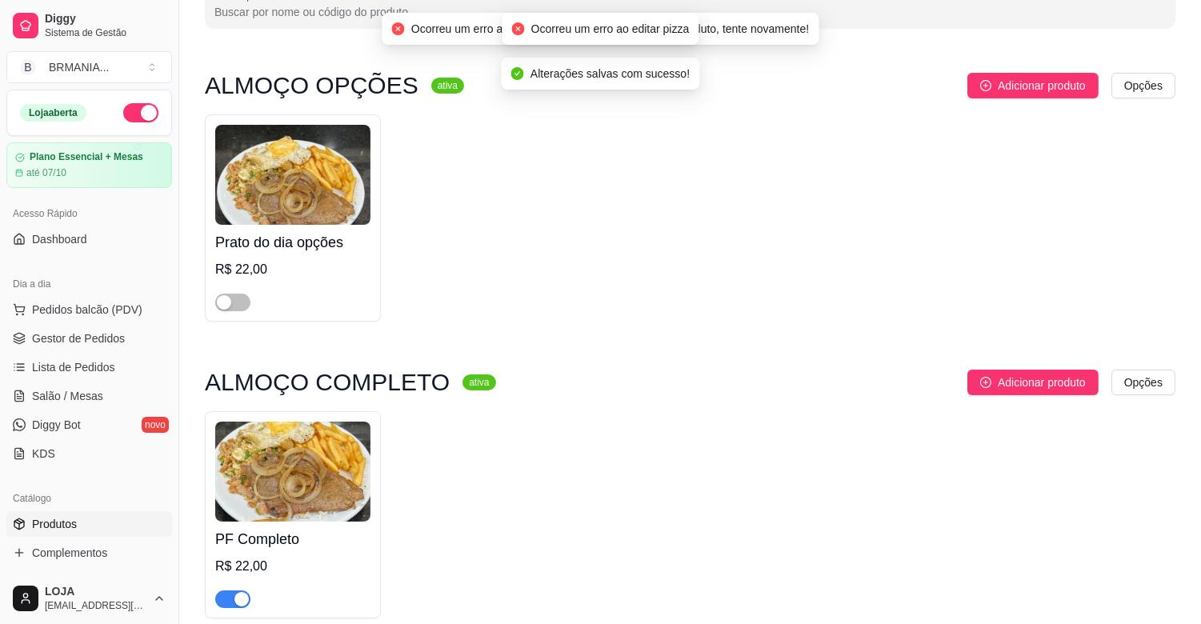
click at [226, 601] on span "button" at bounding box center [232, 599] width 35 height 18
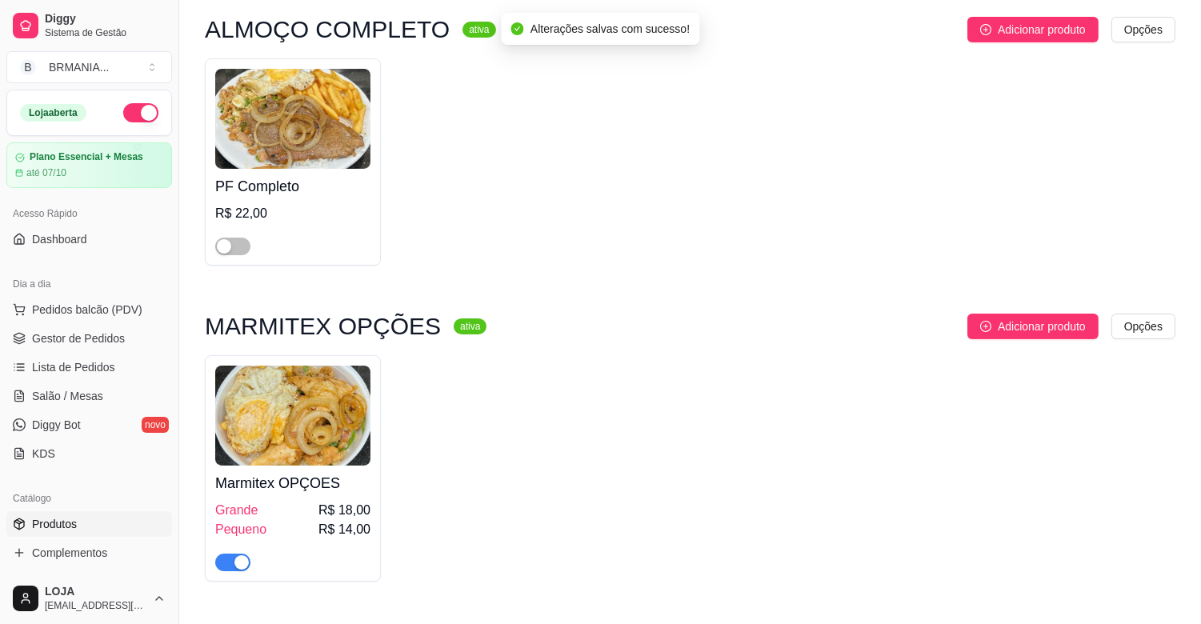
scroll to position [515, 0]
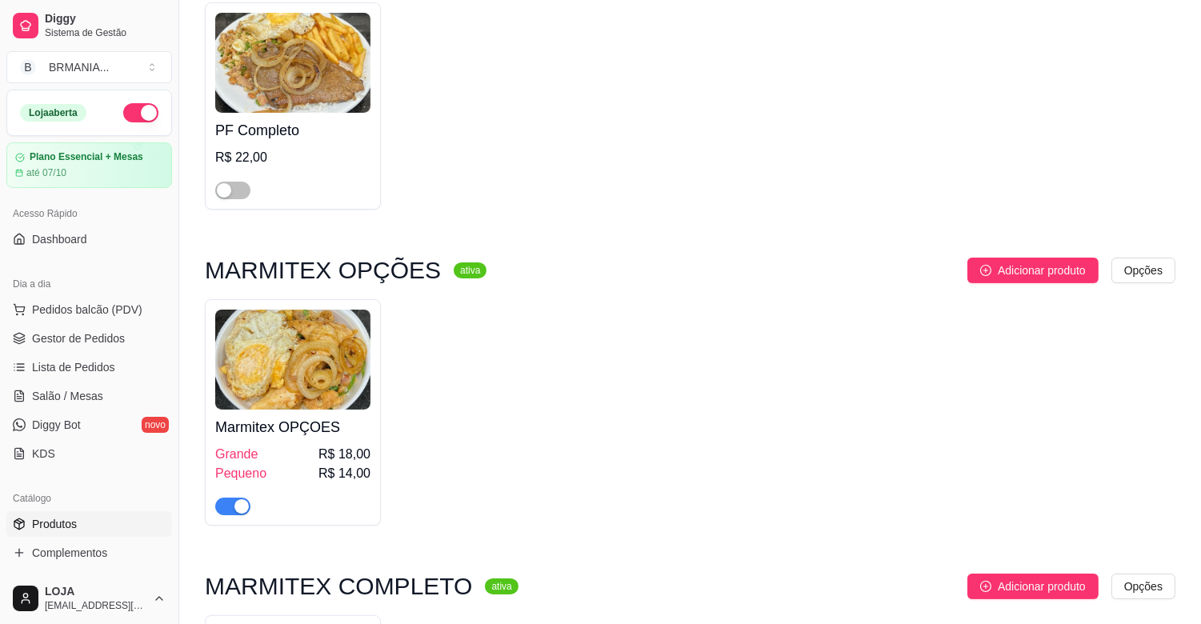
click at [222, 510] on span "button" at bounding box center [232, 507] width 35 height 18
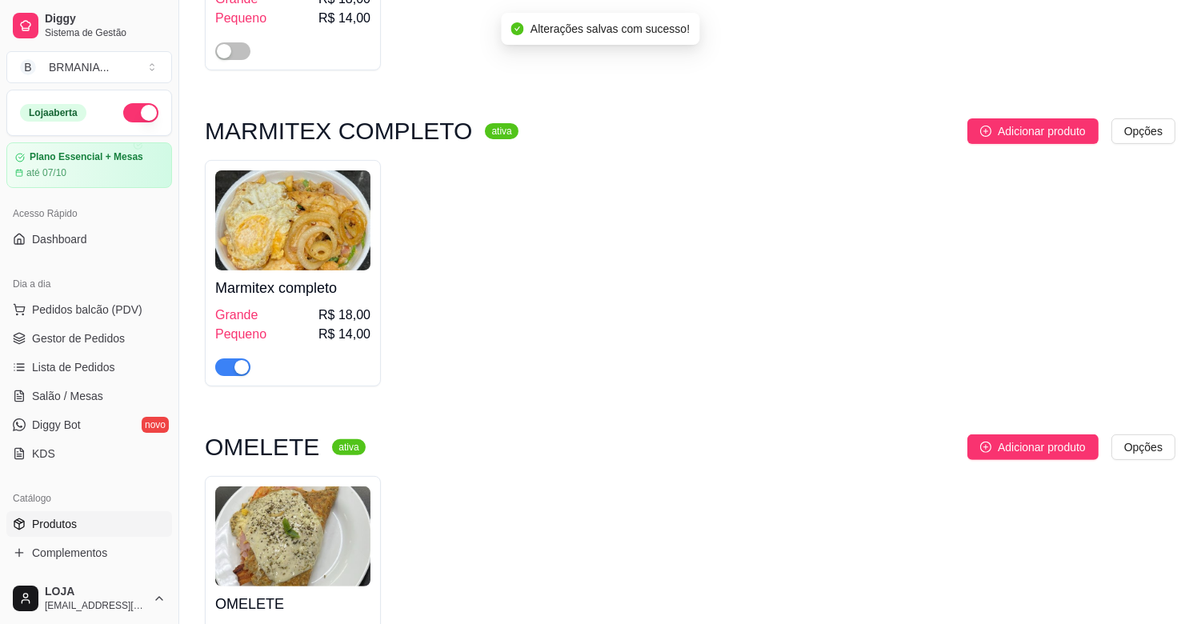
scroll to position [978, 0]
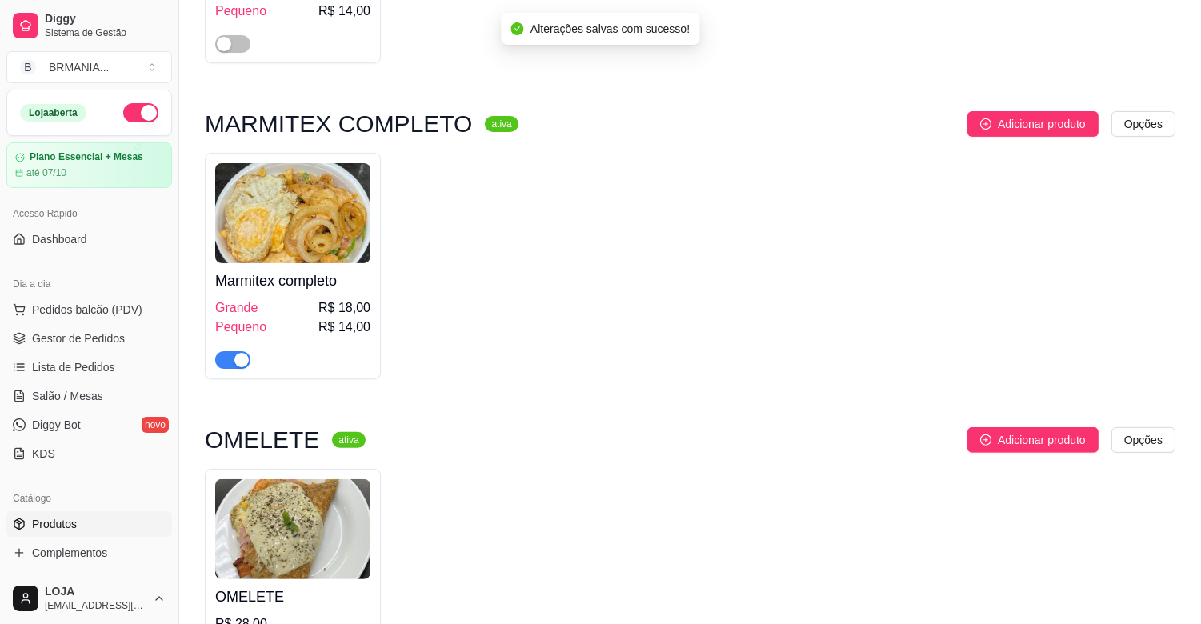
click at [225, 366] on span "button" at bounding box center [232, 360] width 35 height 18
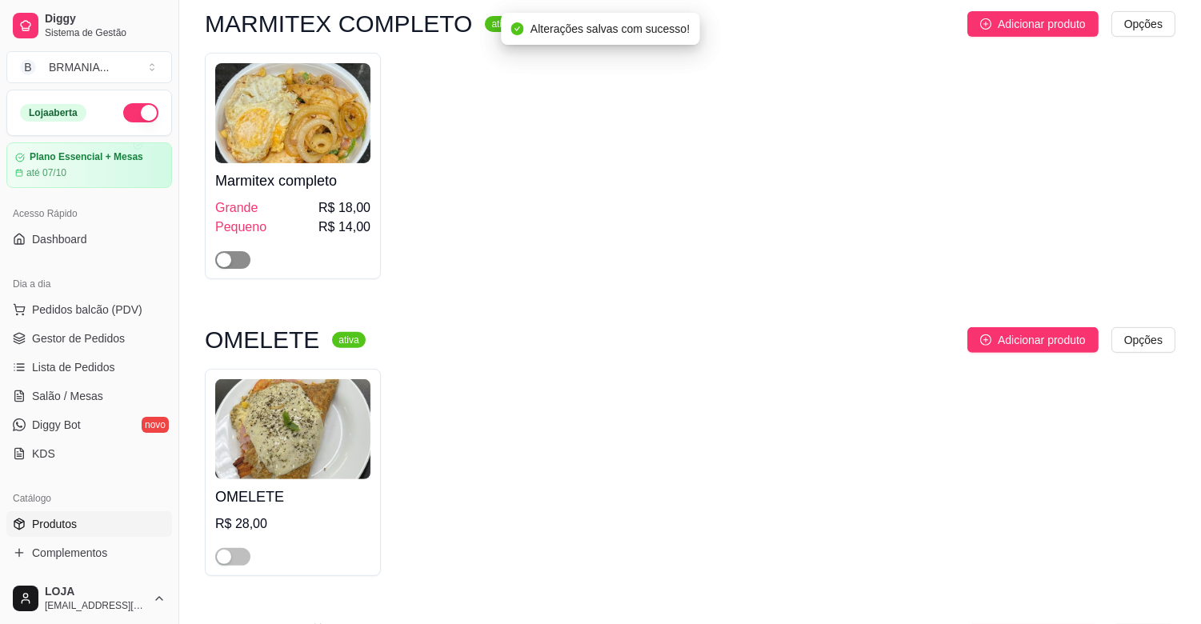
scroll to position [1226, 0]
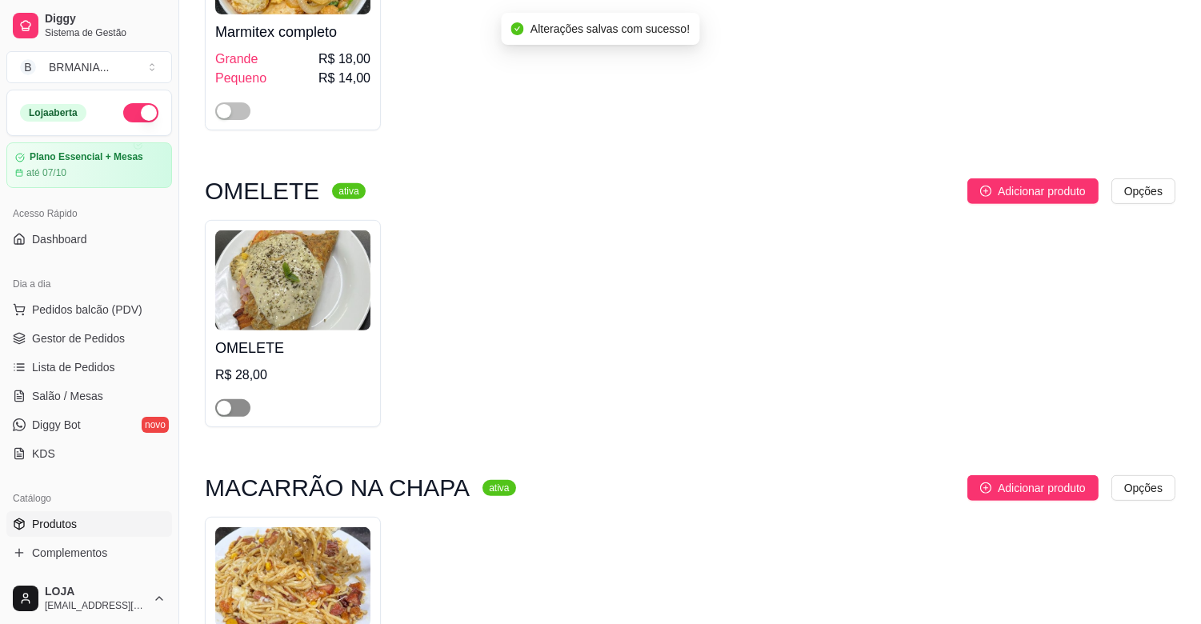
click at [242, 414] on span "button" at bounding box center [232, 408] width 35 height 18
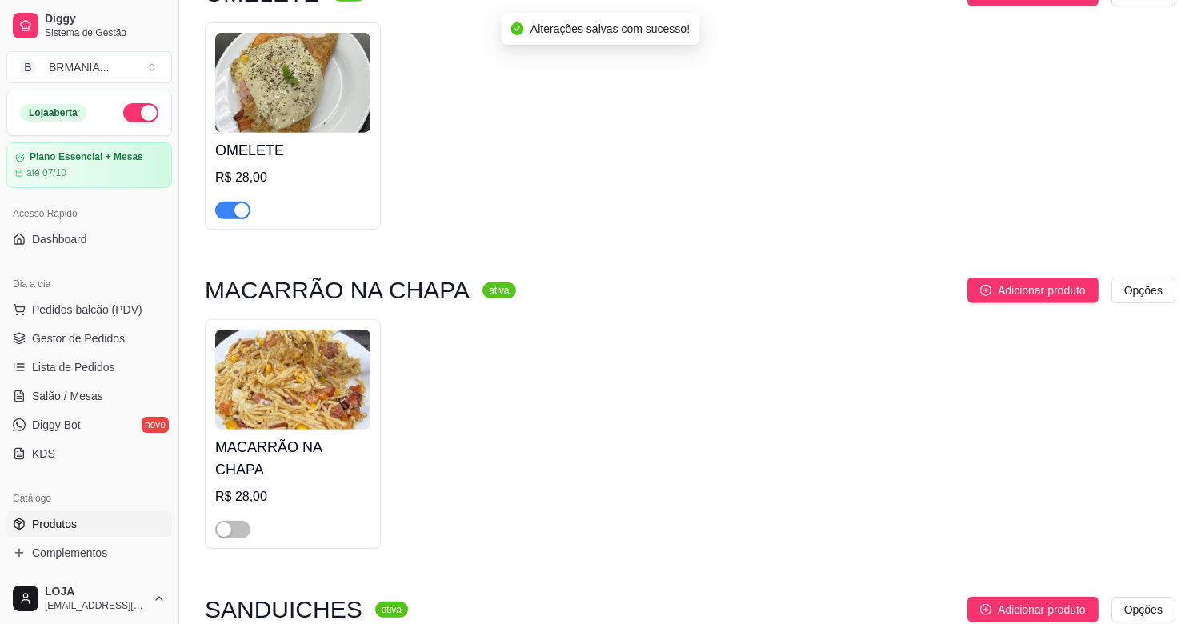
scroll to position [1440, 0]
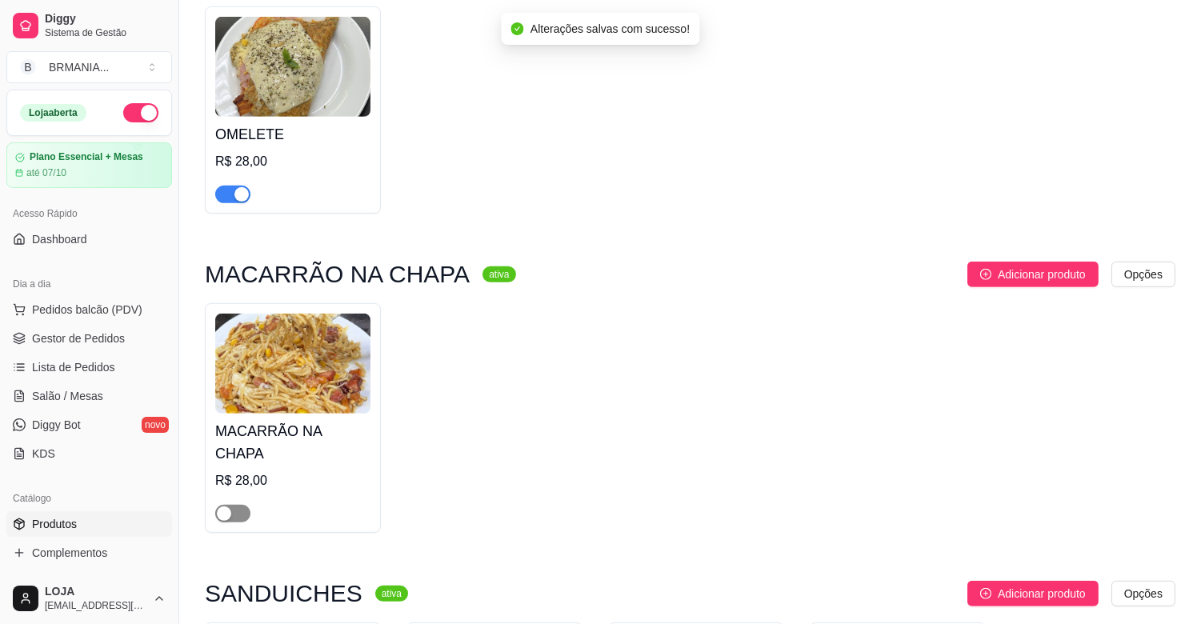
click at [234, 505] on span "button" at bounding box center [232, 514] width 35 height 18
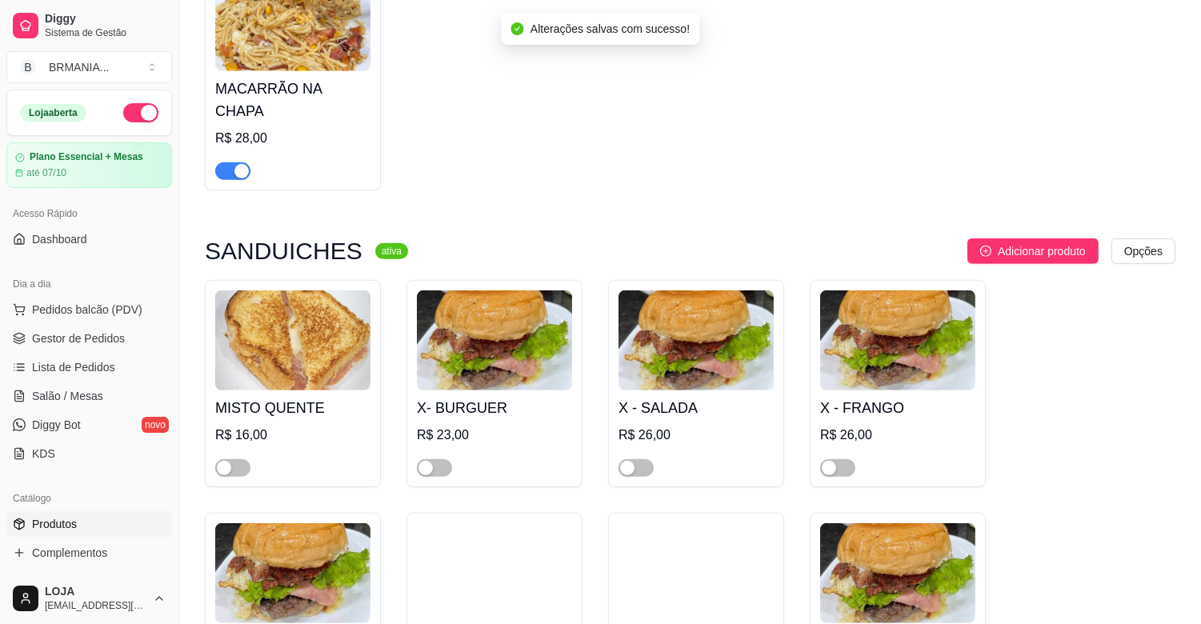
scroll to position [1795, 0]
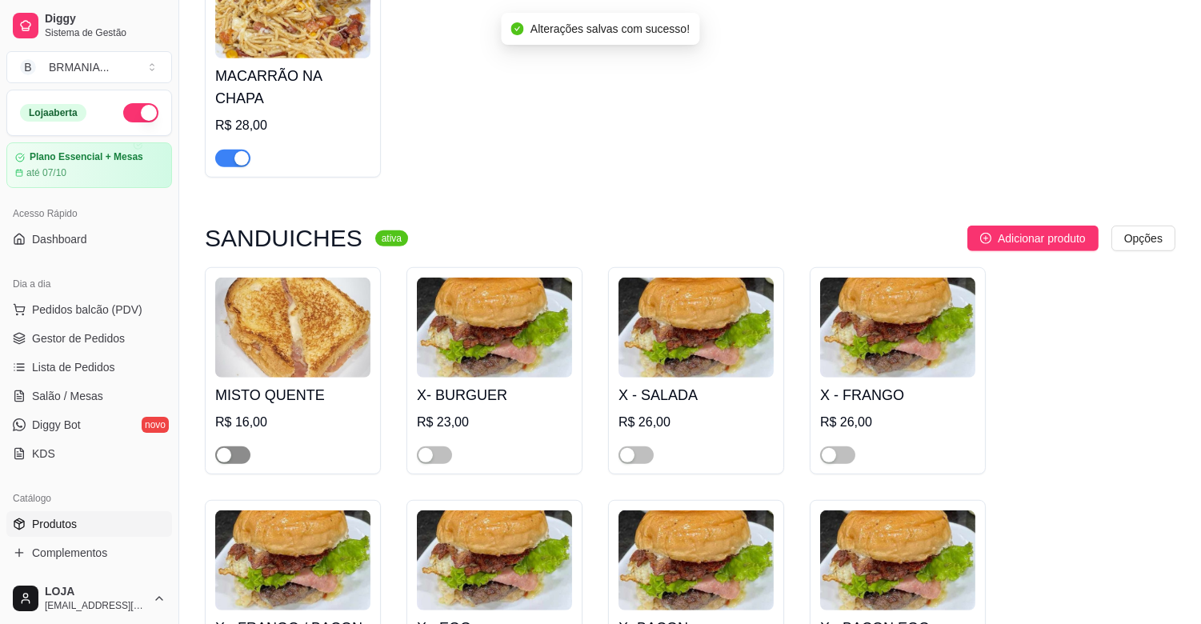
click at [236, 446] on span "button" at bounding box center [232, 455] width 35 height 18
click at [434, 446] on button "button" at bounding box center [434, 455] width 35 height 18
drag, startPoint x: 643, startPoint y: 441, endPoint x: 659, endPoint y: 441, distance: 16.0
click at [650, 446] on span "button" at bounding box center [635, 455] width 35 height 18
click at [850, 446] on span "button" at bounding box center [837, 455] width 35 height 18
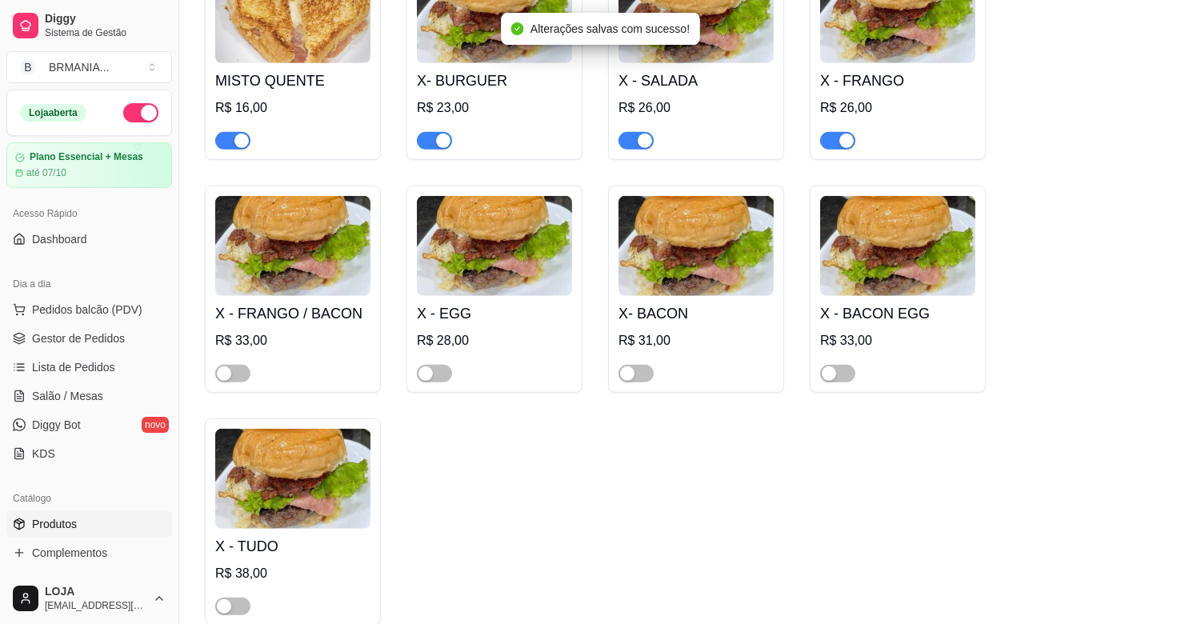
scroll to position [2115, 0]
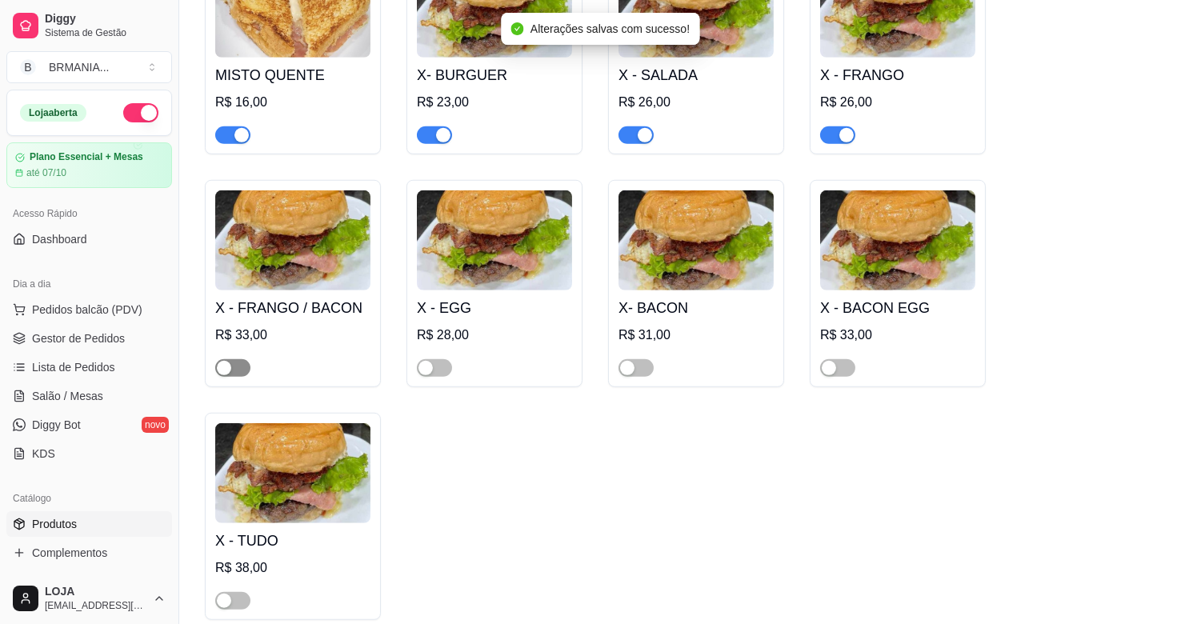
click at [232, 359] on span "button" at bounding box center [232, 368] width 35 height 18
click at [445, 359] on span "button" at bounding box center [434, 368] width 35 height 18
click at [638, 359] on span "button" at bounding box center [635, 368] width 35 height 18
click at [842, 359] on span "button" at bounding box center [837, 368] width 35 height 18
click at [238, 592] on span "button" at bounding box center [232, 601] width 35 height 18
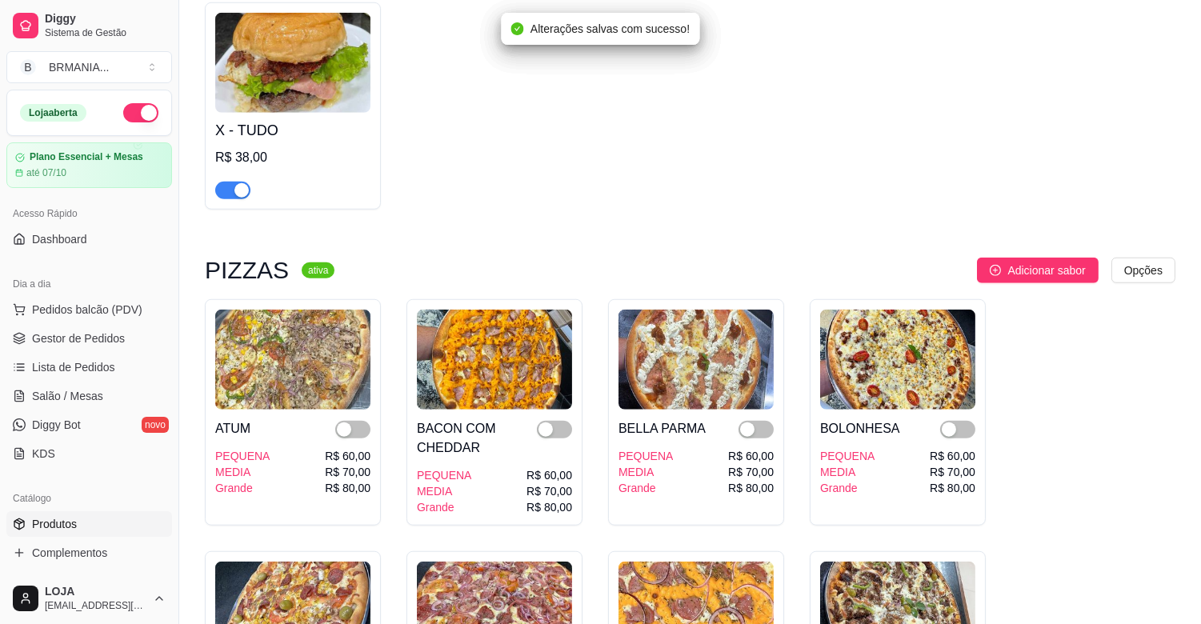
scroll to position [2577, 0]
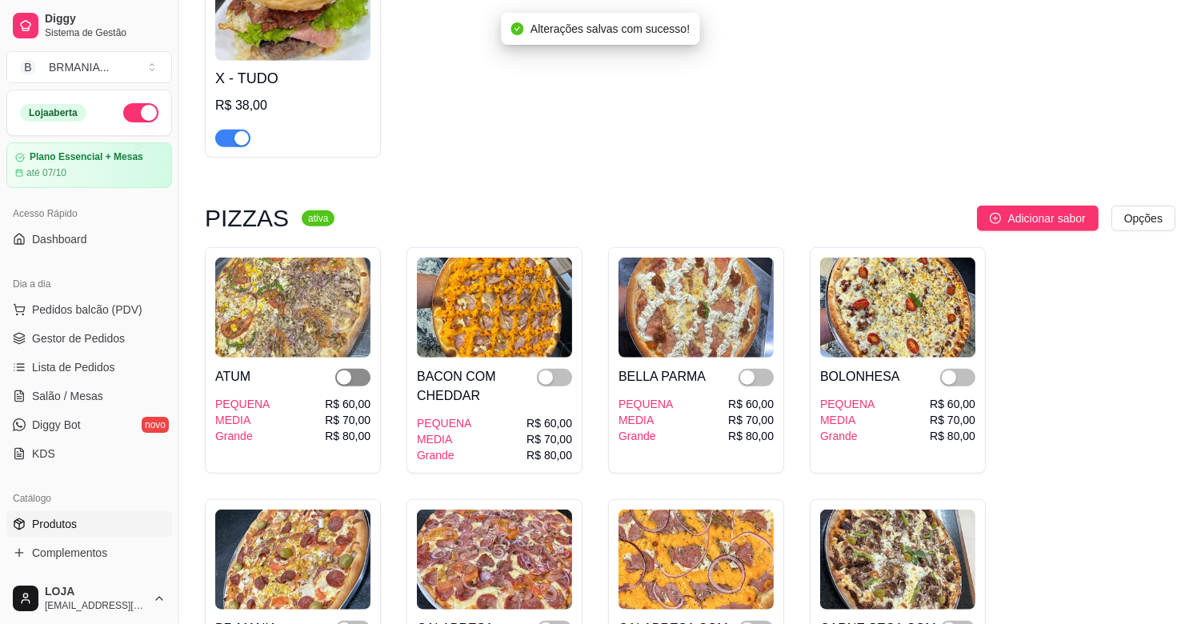
click at [358, 369] on span "button" at bounding box center [352, 378] width 35 height 18
click at [570, 369] on span "button" at bounding box center [554, 378] width 35 height 18
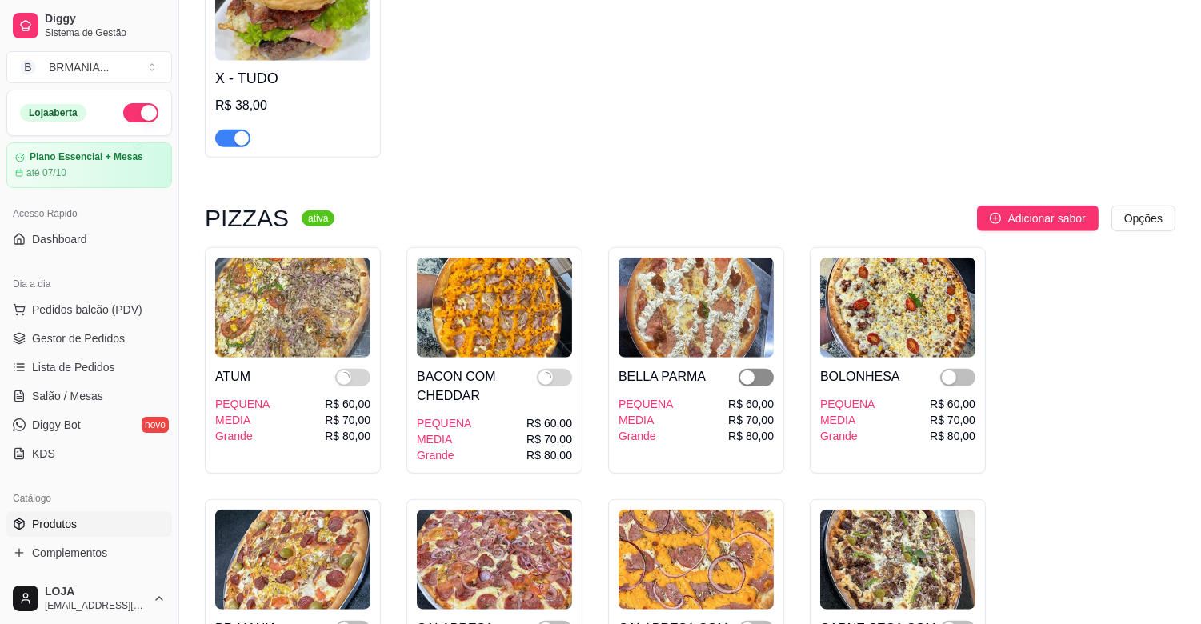
click at [765, 369] on span "button" at bounding box center [755, 378] width 35 height 18
drag, startPoint x: 962, startPoint y: 366, endPoint x: 964, endPoint y: 381, distance: 14.5
click at [962, 369] on span "button" at bounding box center [957, 378] width 35 height 18
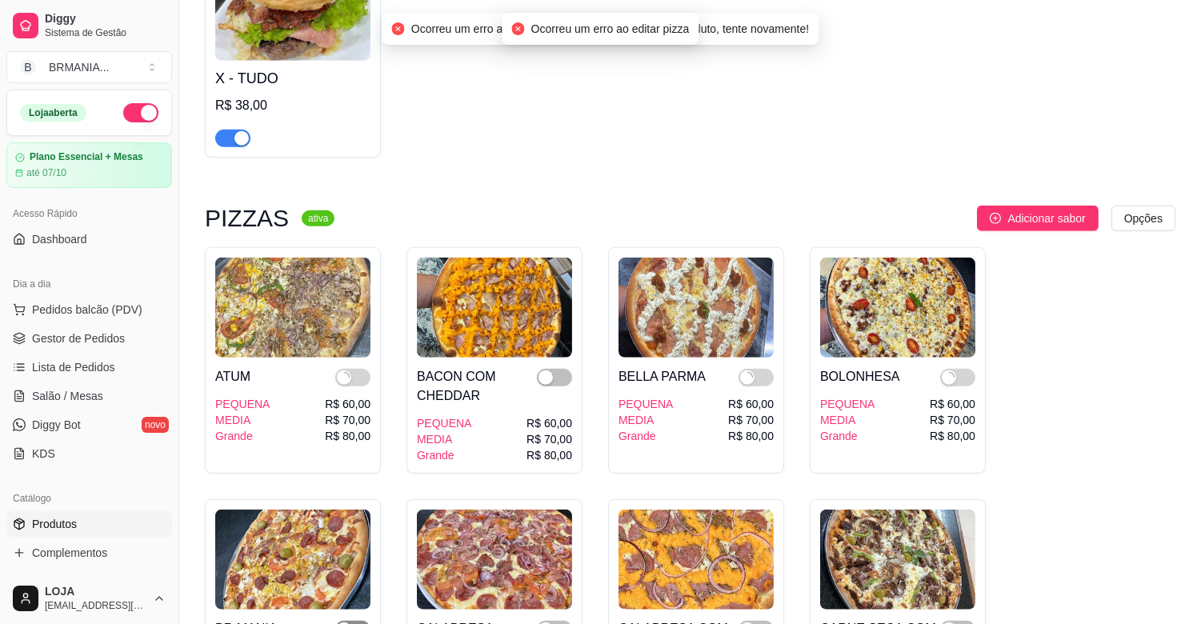
click at [360, 621] on span "button" at bounding box center [352, 630] width 35 height 18
click at [562, 621] on span "button" at bounding box center [554, 630] width 35 height 18
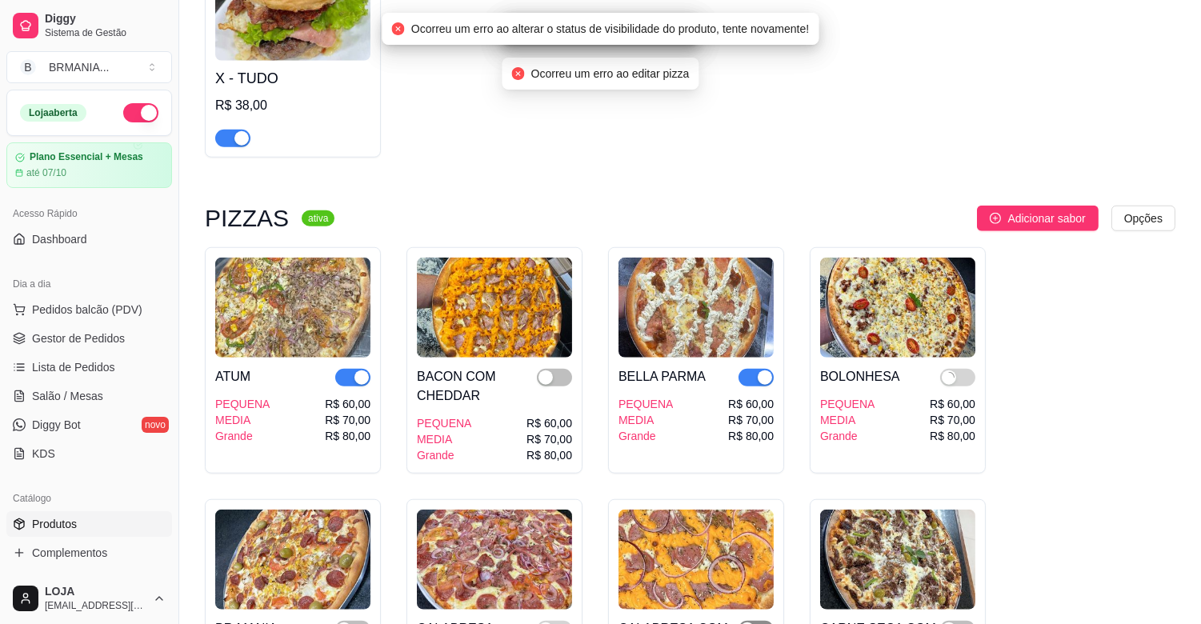
click at [763, 621] on span "button" at bounding box center [755, 630] width 35 height 18
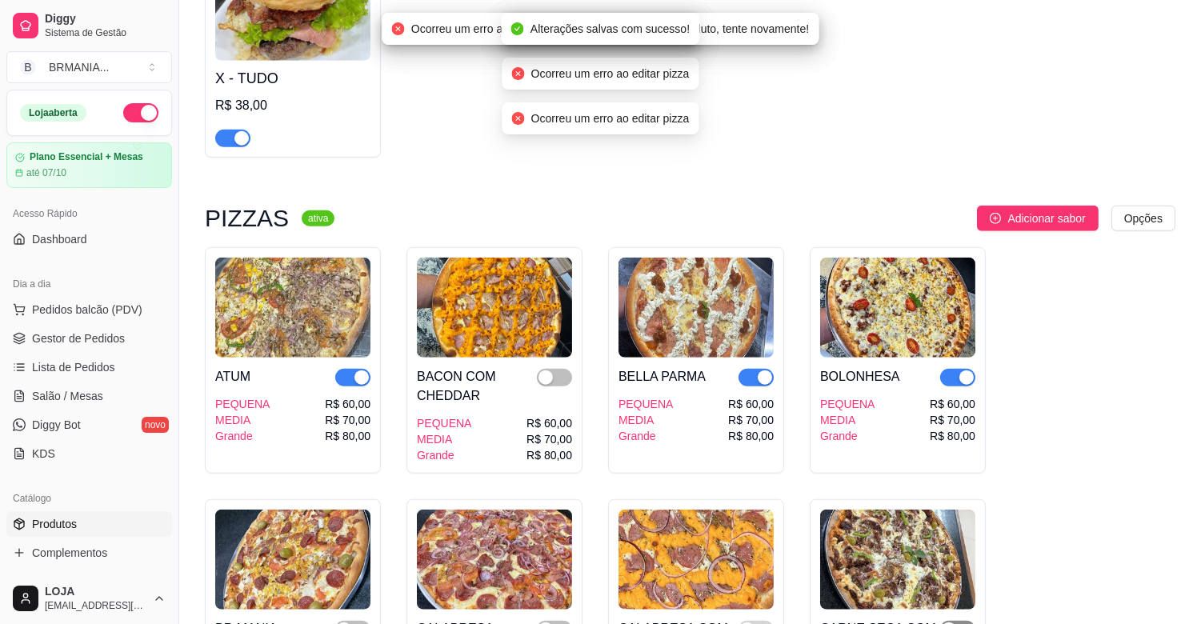
click at [966, 621] on span "button" at bounding box center [957, 630] width 35 height 18
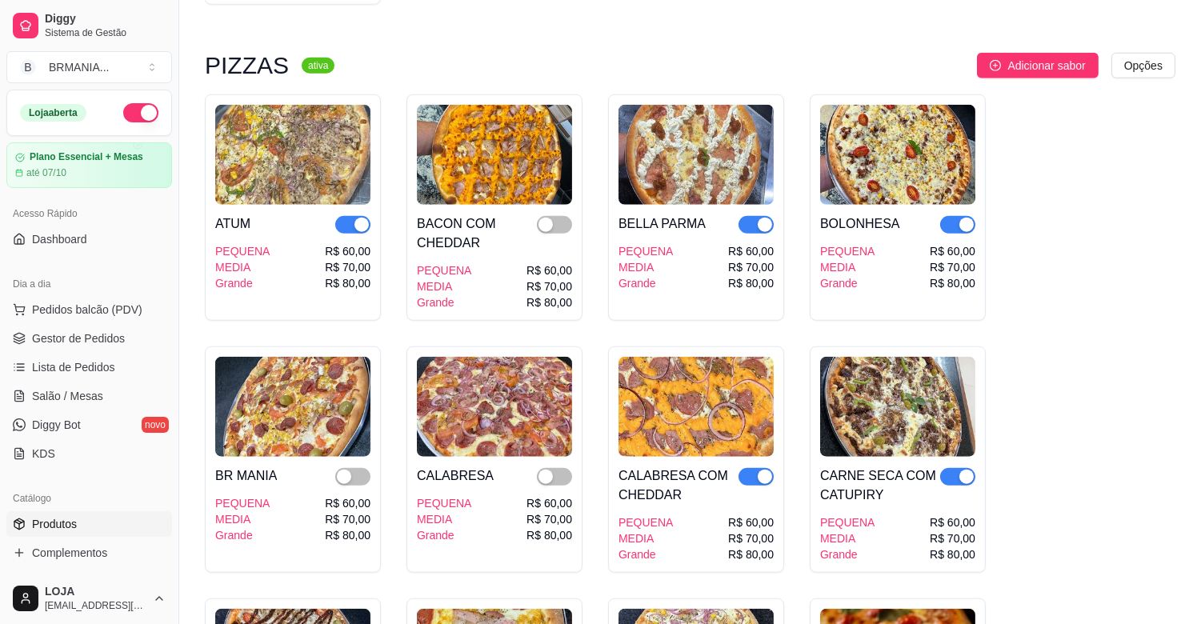
scroll to position [2790, 0]
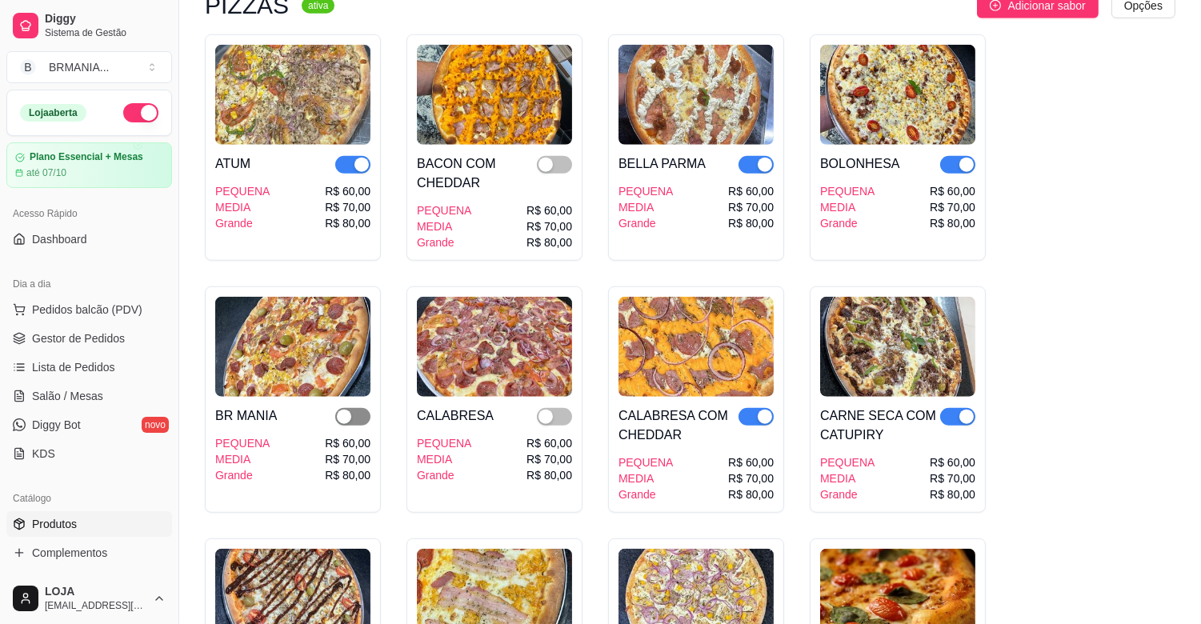
drag, startPoint x: 350, startPoint y: 400, endPoint x: 362, endPoint y: 398, distance: 13.0
click at [351, 410] on div "button" at bounding box center [344, 417] width 14 height 14
click at [562, 408] on span "button" at bounding box center [554, 417] width 35 height 18
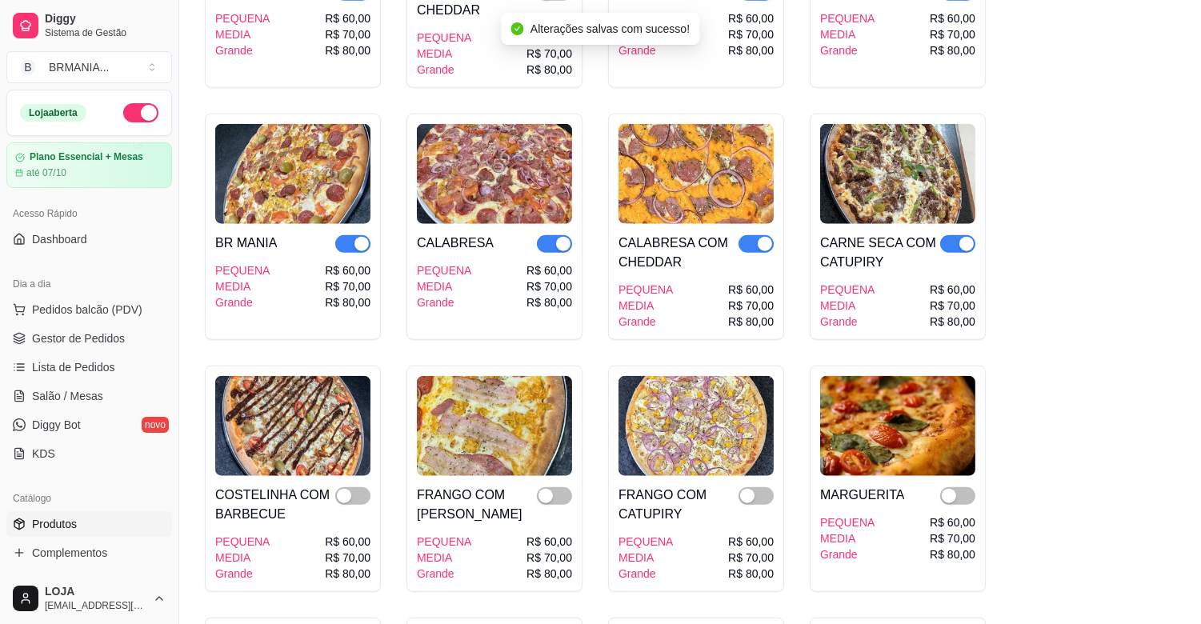
scroll to position [3004, 0]
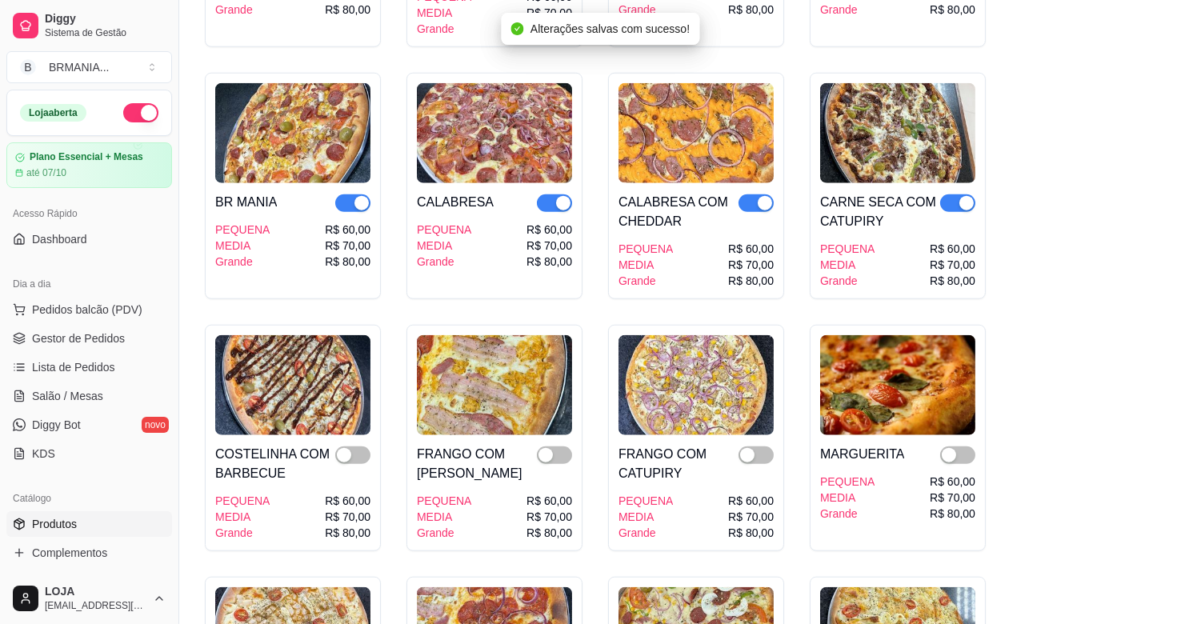
drag, startPoint x: 358, startPoint y: 438, endPoint x: 437, endPoint y: 446, distance: 79.6
click at [358, 446] on span "button" at bounding box center [352, 455] width 35 height 18
click at [564, 446] on span "button" at bounding box center [554, 455] width 35 height 18
click at [760, 446] on span "button" at bounding box center [755, 455] width 35 height 18
click at [957, 446] on span "button" at bounding box center [957, 455] width 35 height 18
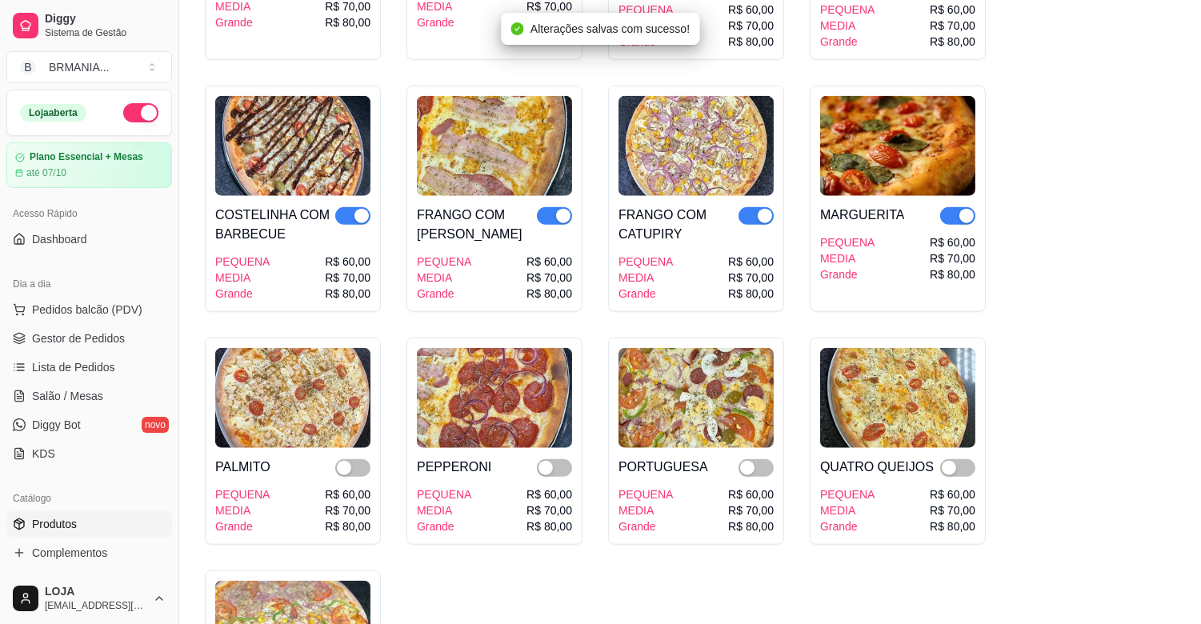
scroll to position [3360, 0]
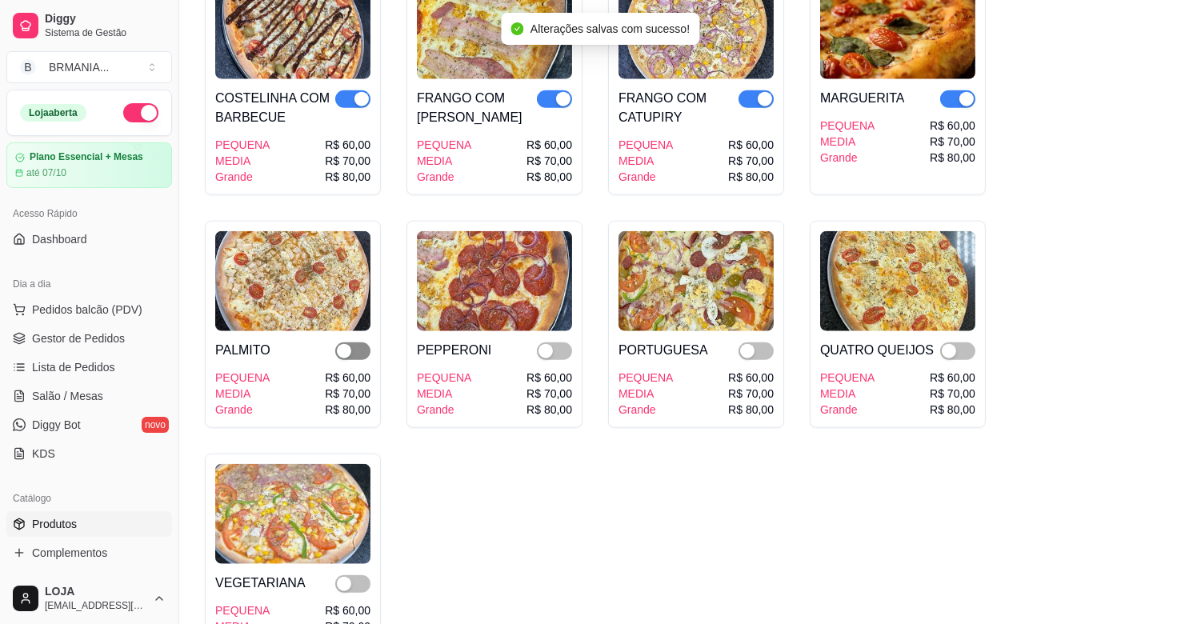
drag, startPoint x: 362, startPoint y: 328, endPoint x: 445, endPoint y: 333, distance: 83.3
click at [362, 342] on span "button" at bounding box center [352, 351] width 35 height 18
click at [560, 342] on span "button" at bounding box center [554, 351] width 35 height 18
click at [762, 342] on span "button" at bounding box center [755, 351] width 35 height 18
click at [956, 341] on div at bounding box center [957, 350] width 35 height 19
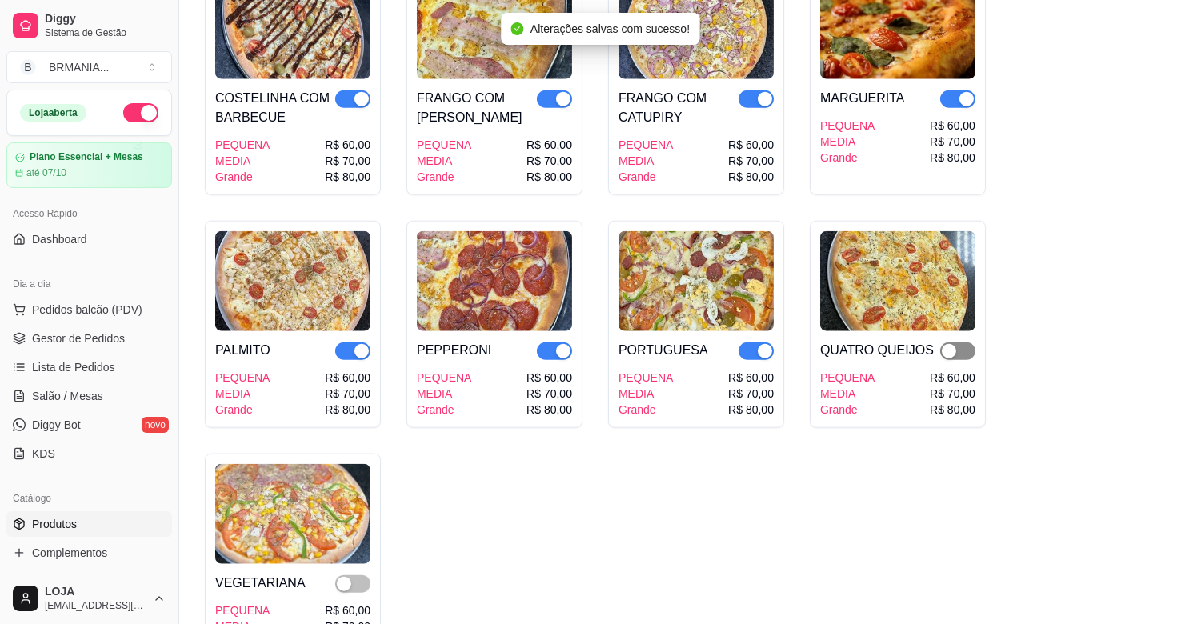
click at [958, 342] on span "button" at bounding box center [957, 351] width 35 height 18
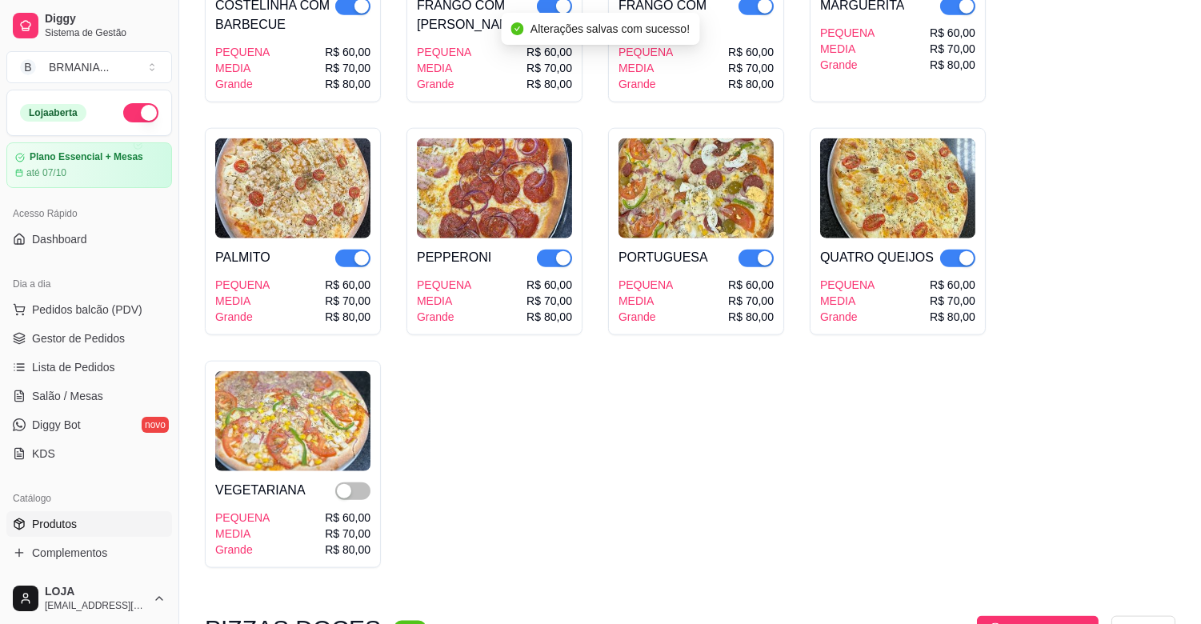
scroll to position [3501, 0]
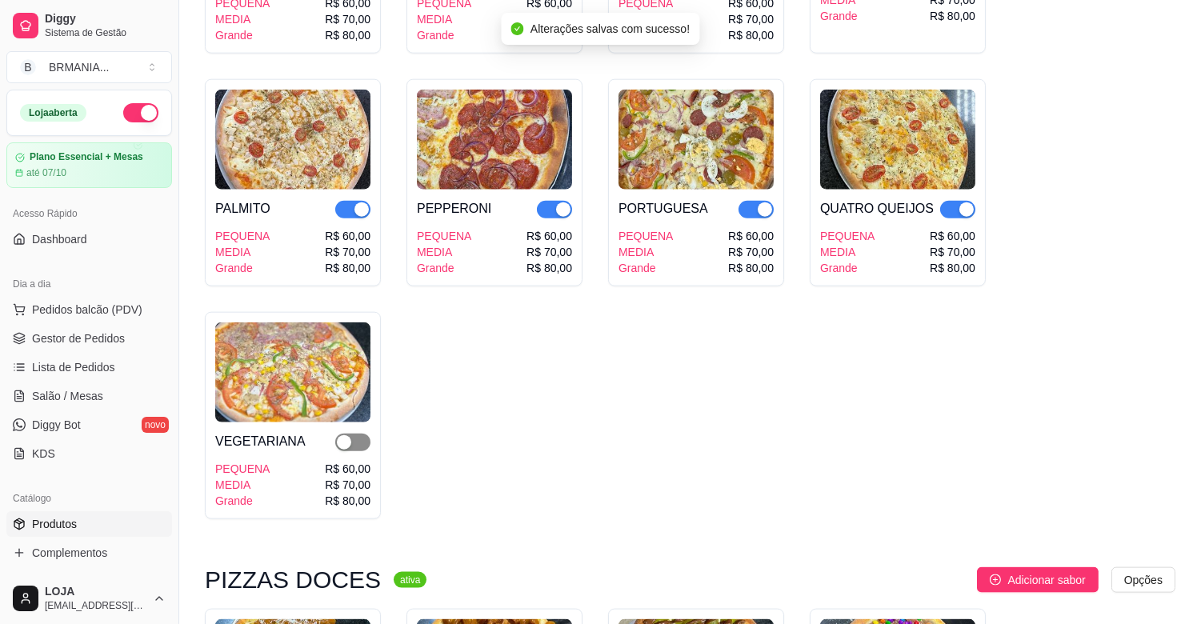
click at [355, 434] on span "button" at bounding box center [352, 443] width 35 height 18
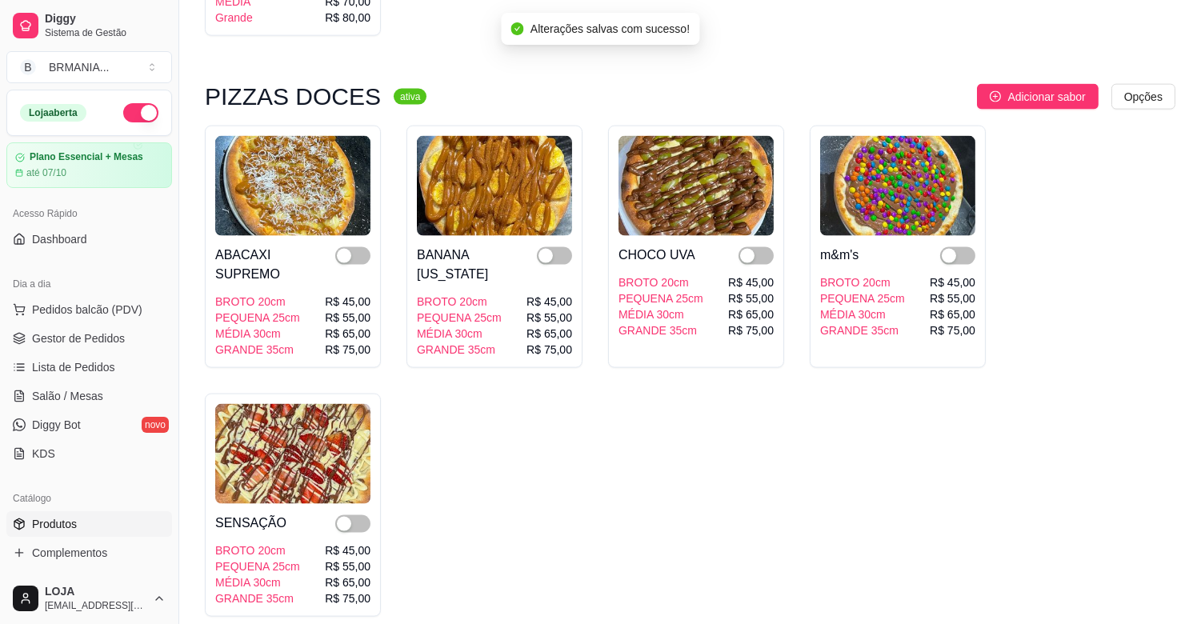
scroll to position [4000, 0]
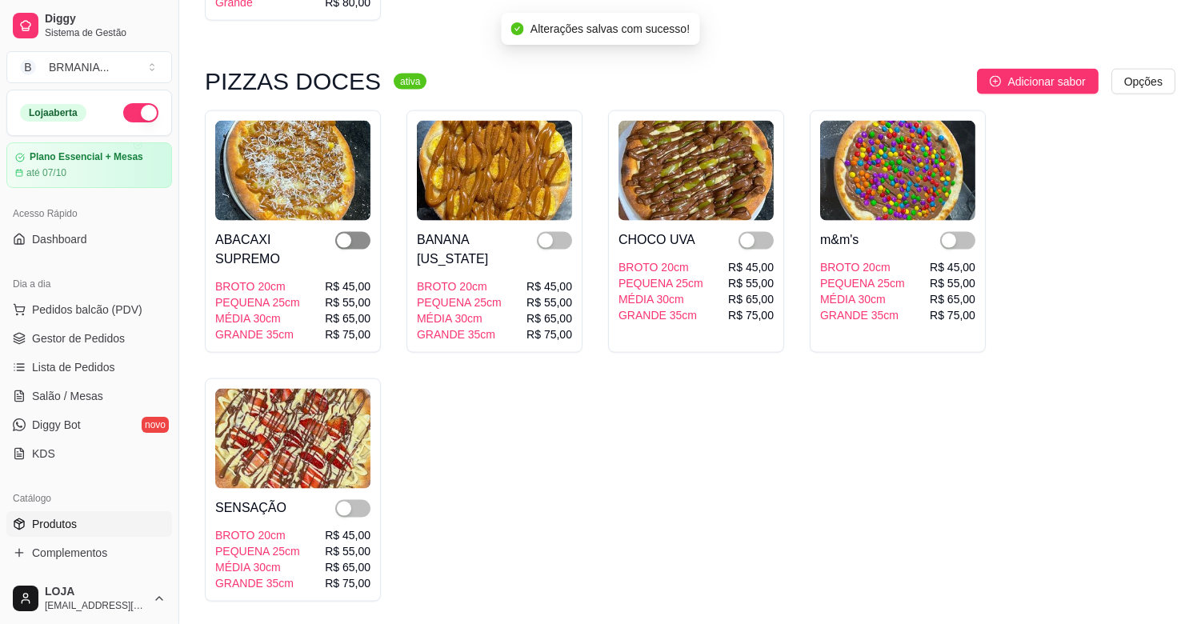
click at [354, 232] on span "button" at bounding box center [352, 241] width 35 height 18
drag, startPoint x: 561, startPoint y: 225, endPoint x: 571, endPoint y: 225, distance: 10.4
click at [571, 230] on div at bounding box center [554, 249] width 35 height 38
click at [562, 232] on span "button" at bounding box center [554, 241] width 35 height 18
click at [766, 232] on span "button" at bounding box center [755, 241] width 35 height 18
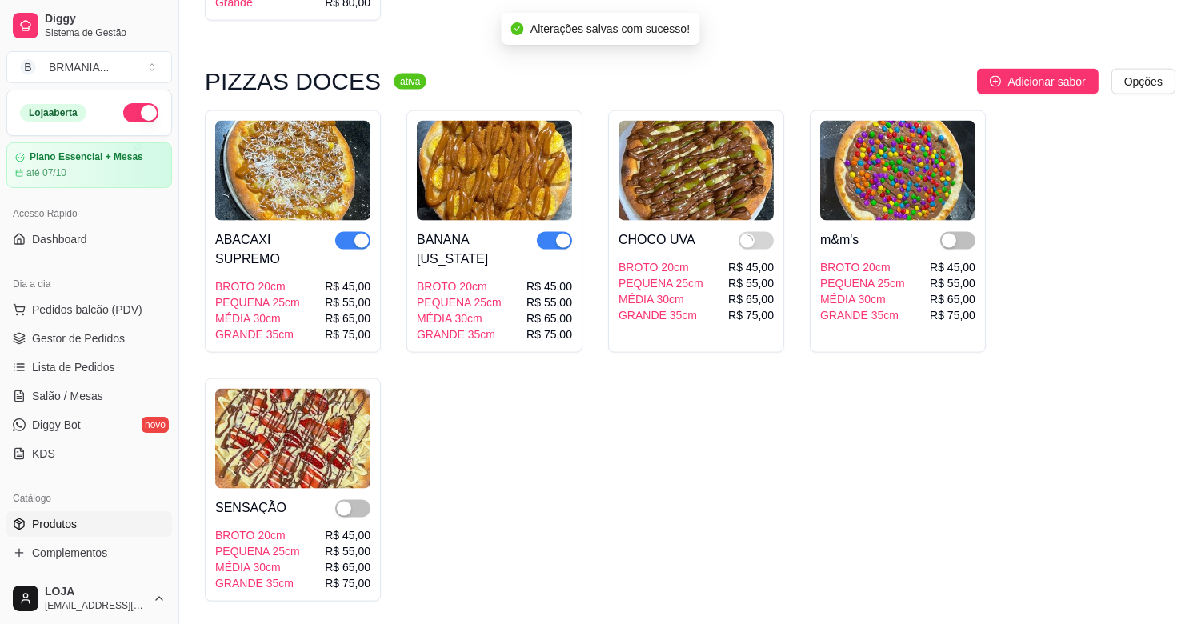
click at [978, 226] on div "m&m's BROTO 20cm PEQUENA 25cm MÉDIA 30cm GRANDE 35cm R$ 45,00 R$ 55,00 R$ 65,00…" at bounding box center [898, 231] width 176 height 242
click at [970, 232] on span "button" at bounding box center [957, 241] width 35 height 18
click at [360, 500] on span "button" at bounding box center [352, 509] width 35 height 18
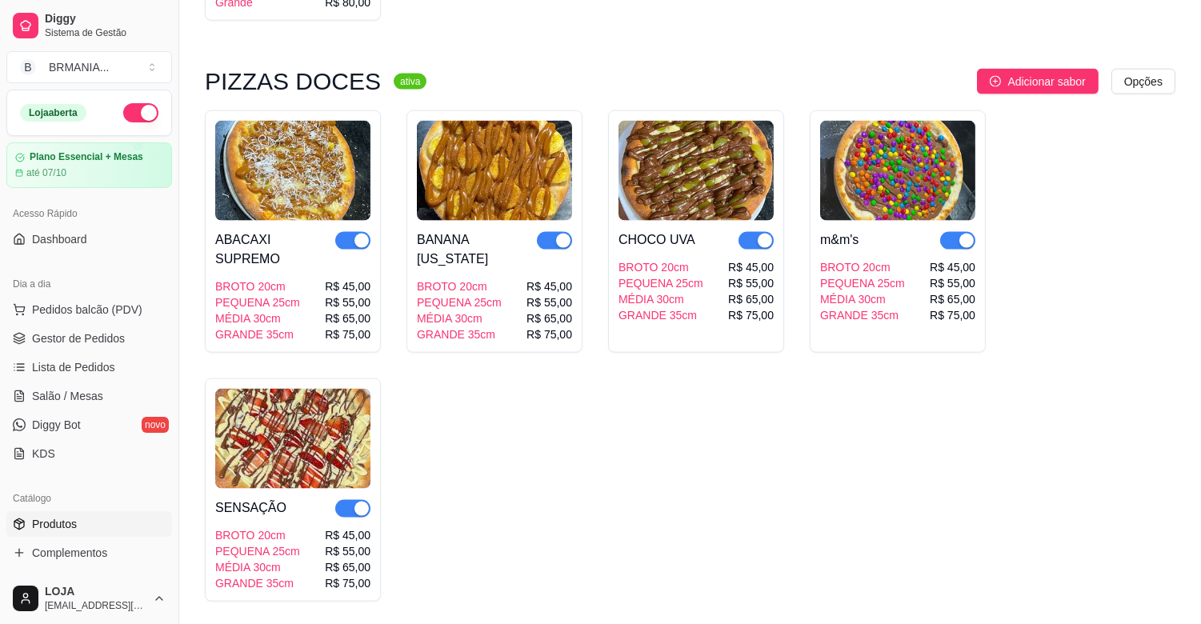
click at [706, 412] on div "ABACAXI SUPREMO BROTO 20cm PEQUENA 25cm MÉDIA 30cm GRANDE 35cm R$ 45,00 R$ 55,0…" at bounding box center [690, 355] width 970 height 491
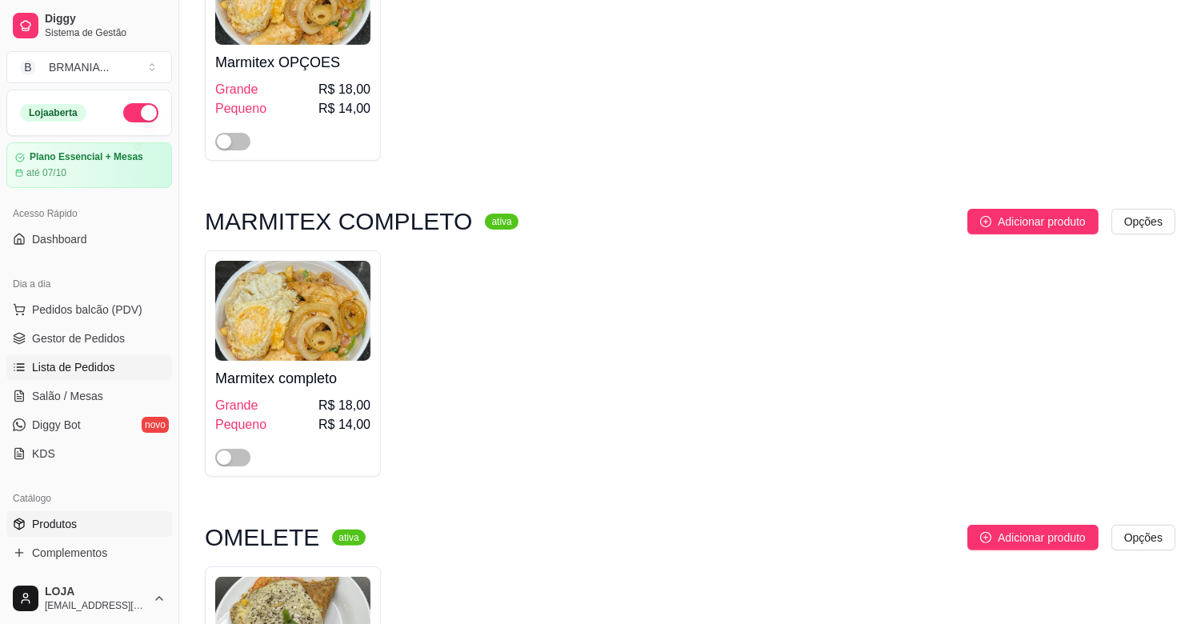
scroll to position [835, 0]
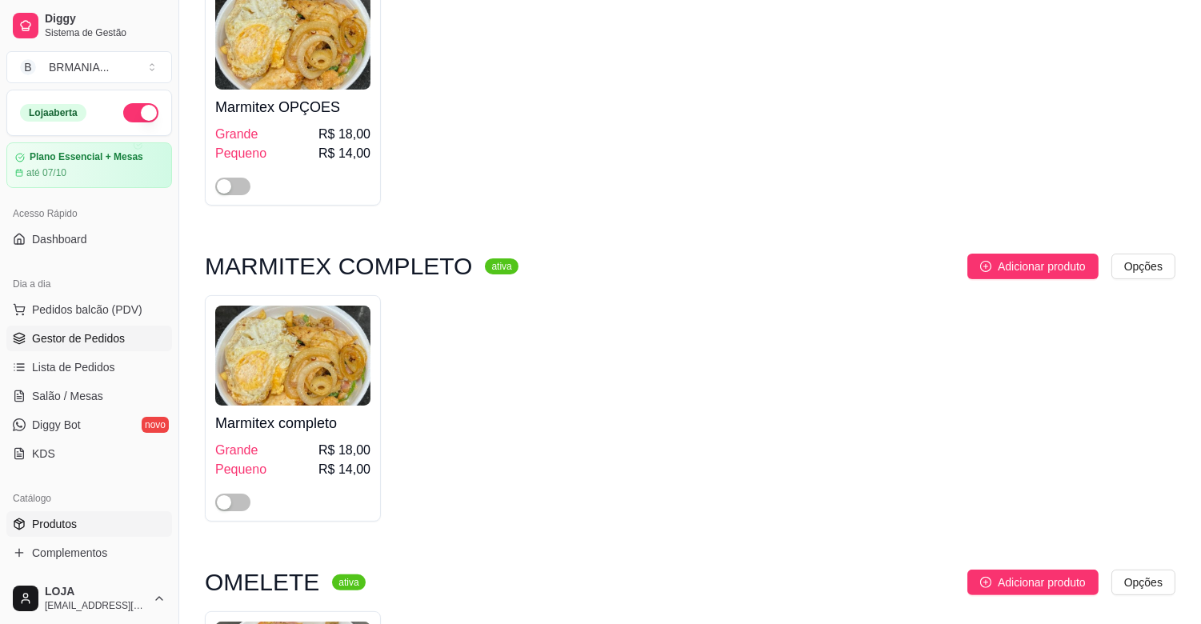
click at [123, 346] on link "Gestor de Pedidos" at bounding box center [89, 339] width 166 height 26
